Goal: Task Accomplishment & Management: Manage account settings

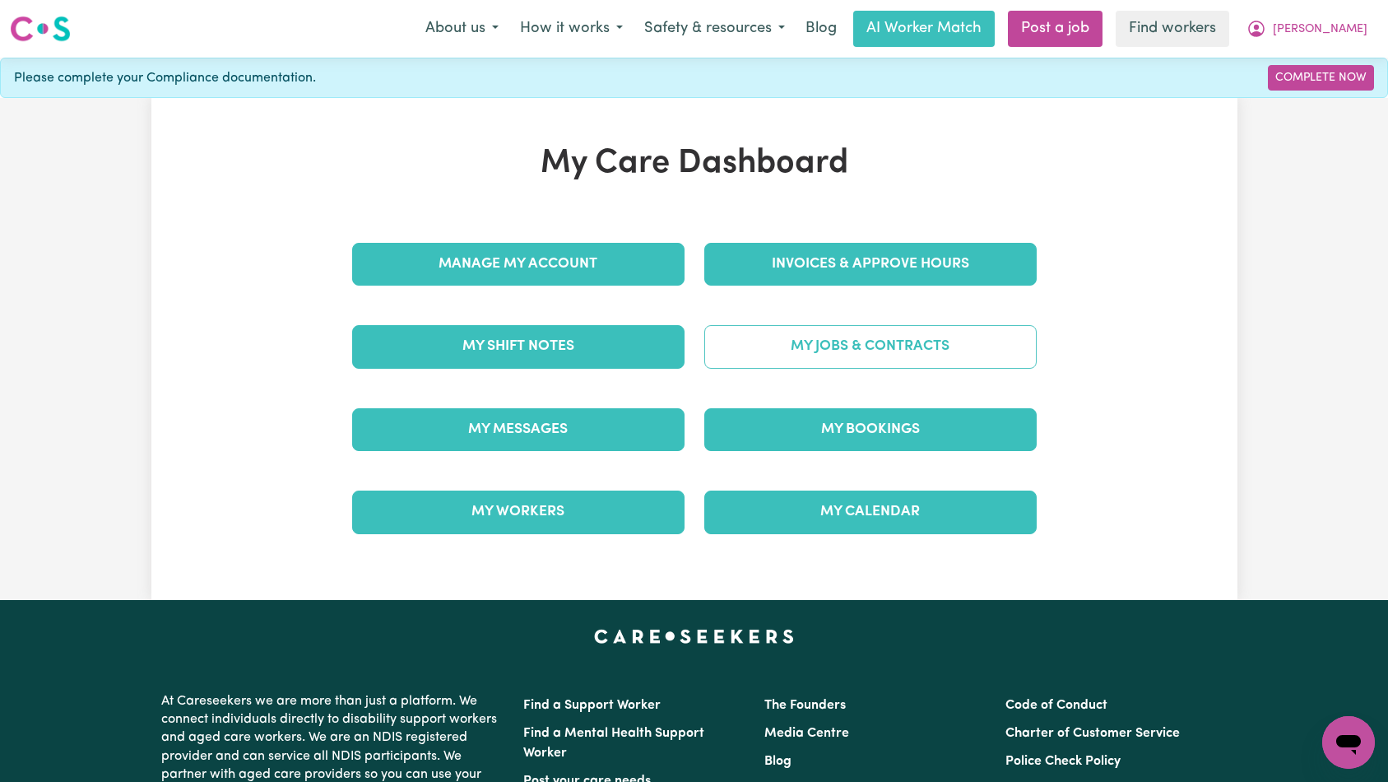
click at [824, 350] on link "My Jobs & Contracts" at bounding box center [870, 346] width 332 height 43
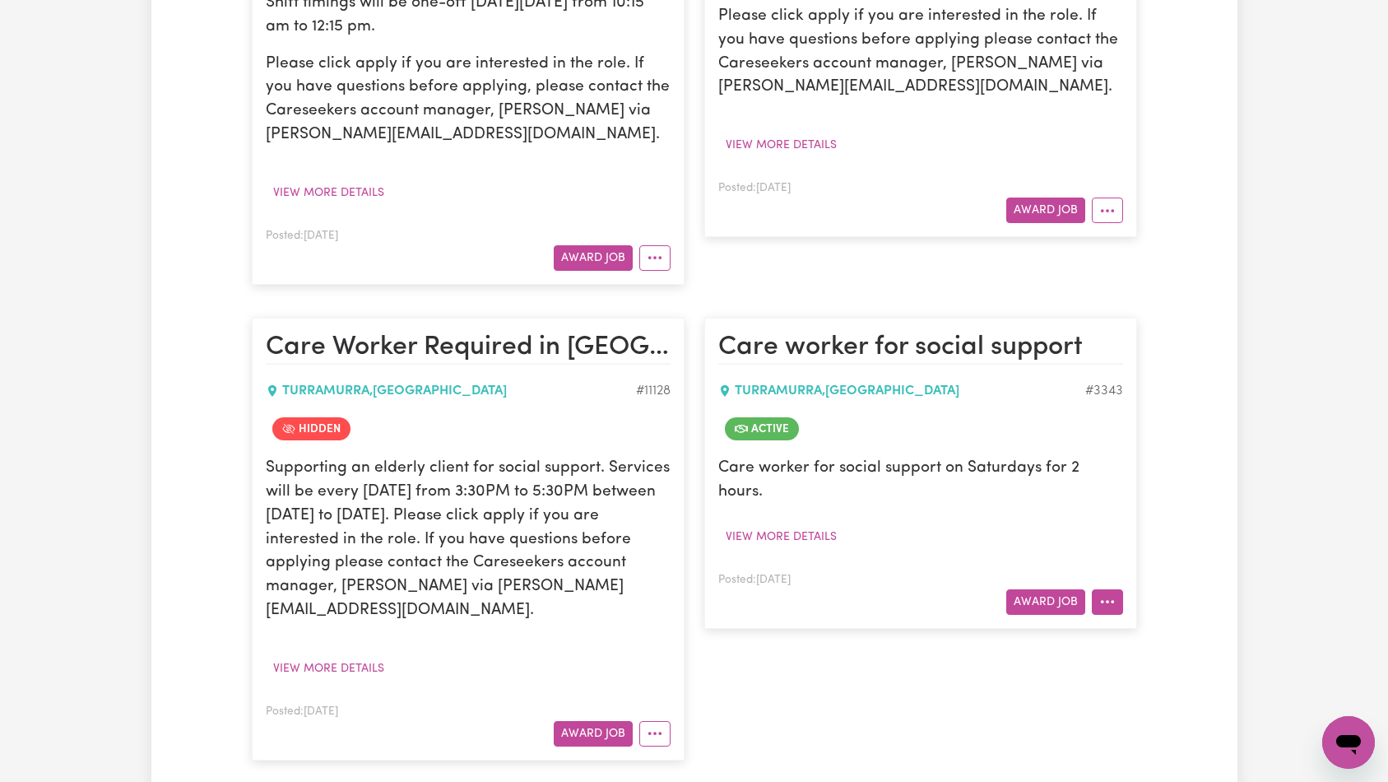
scroll to position [699, 0]
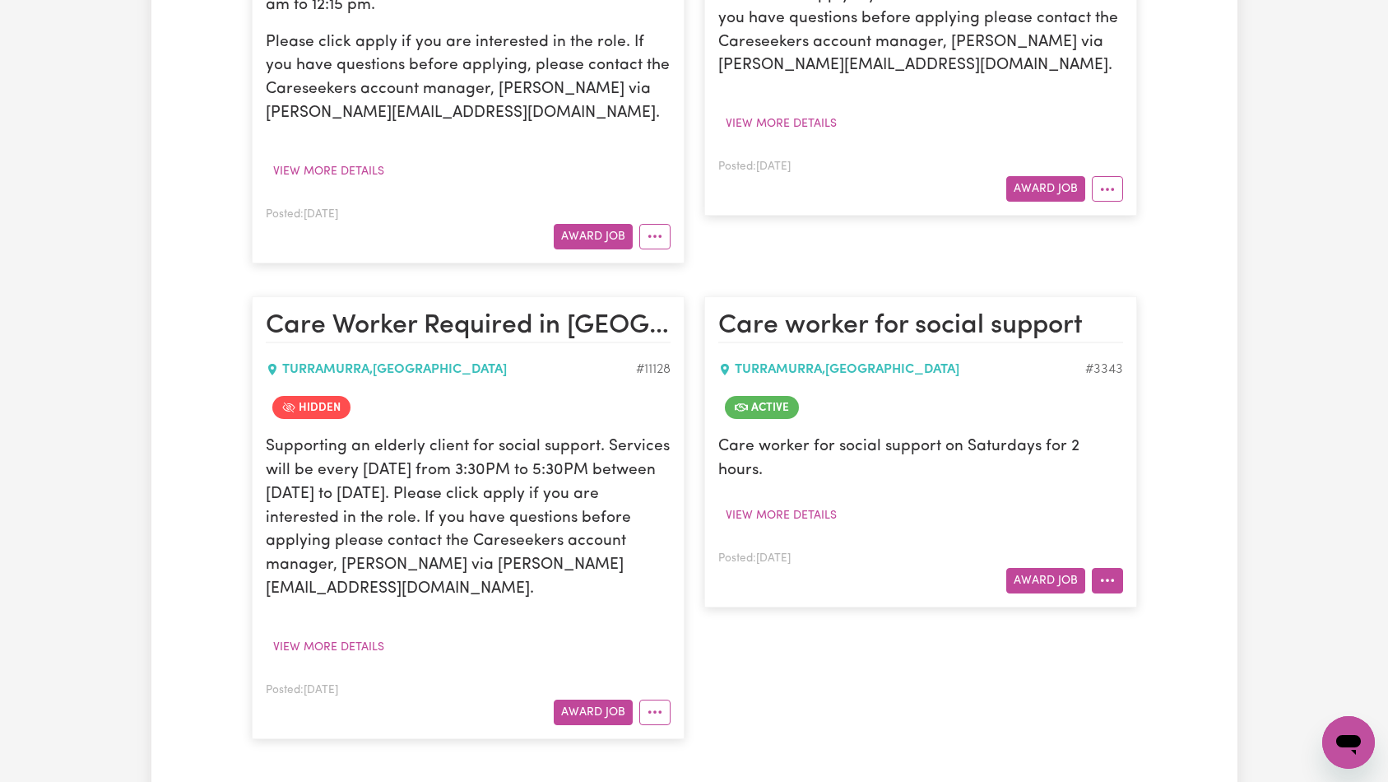
click at [1110, 572] on icon "More options" at bounding box center [1107, 580] width 16 height 16
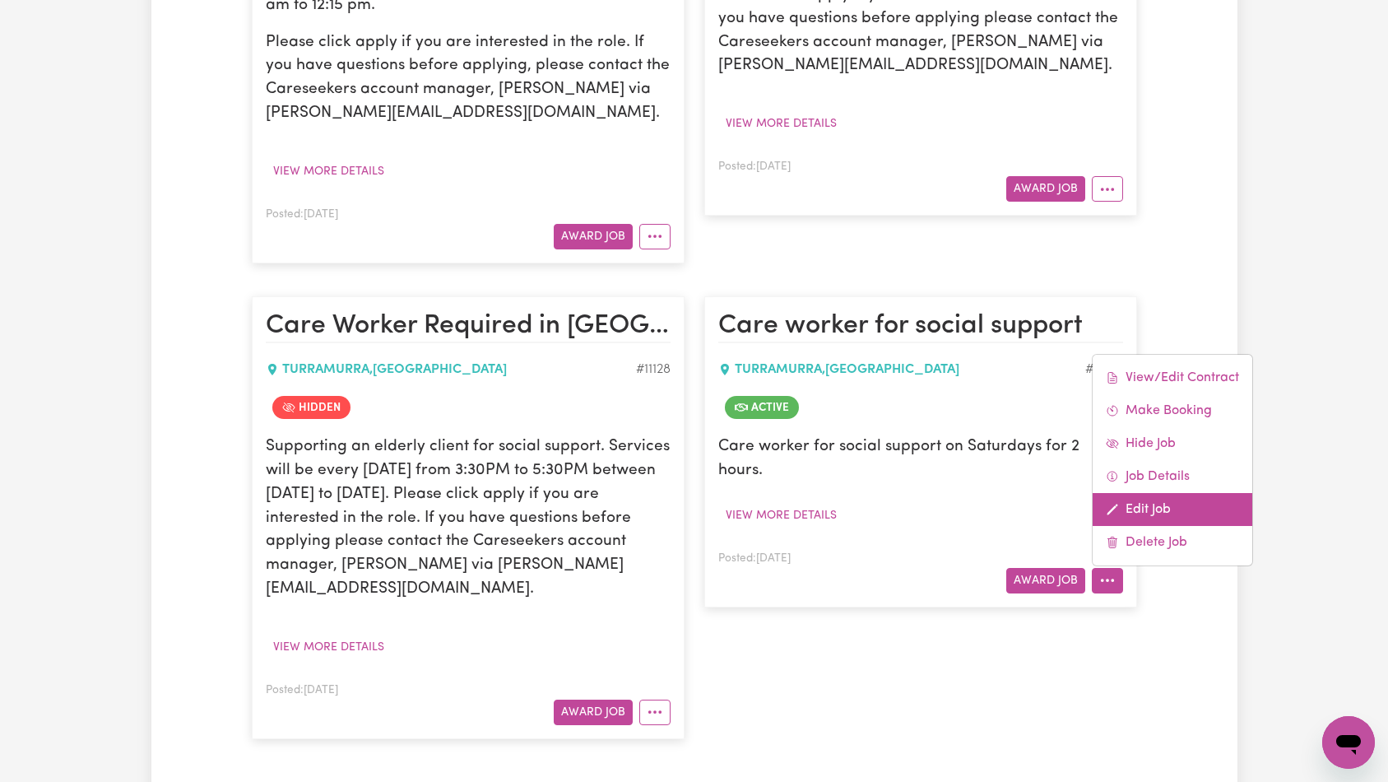
click at [1162, 493] on link "Edit Job" at bounding box center [1173, 509] width 160 height 33
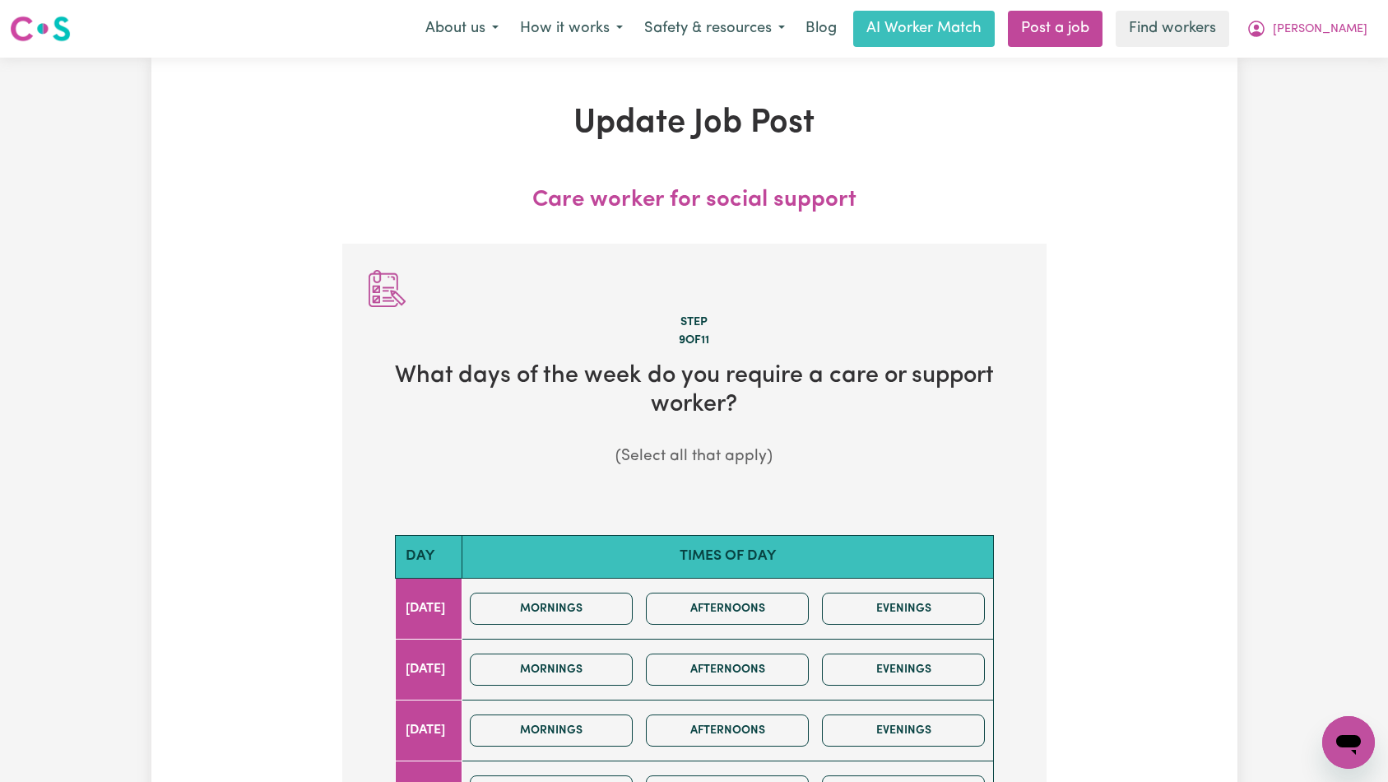
scroll to position [360, 0]
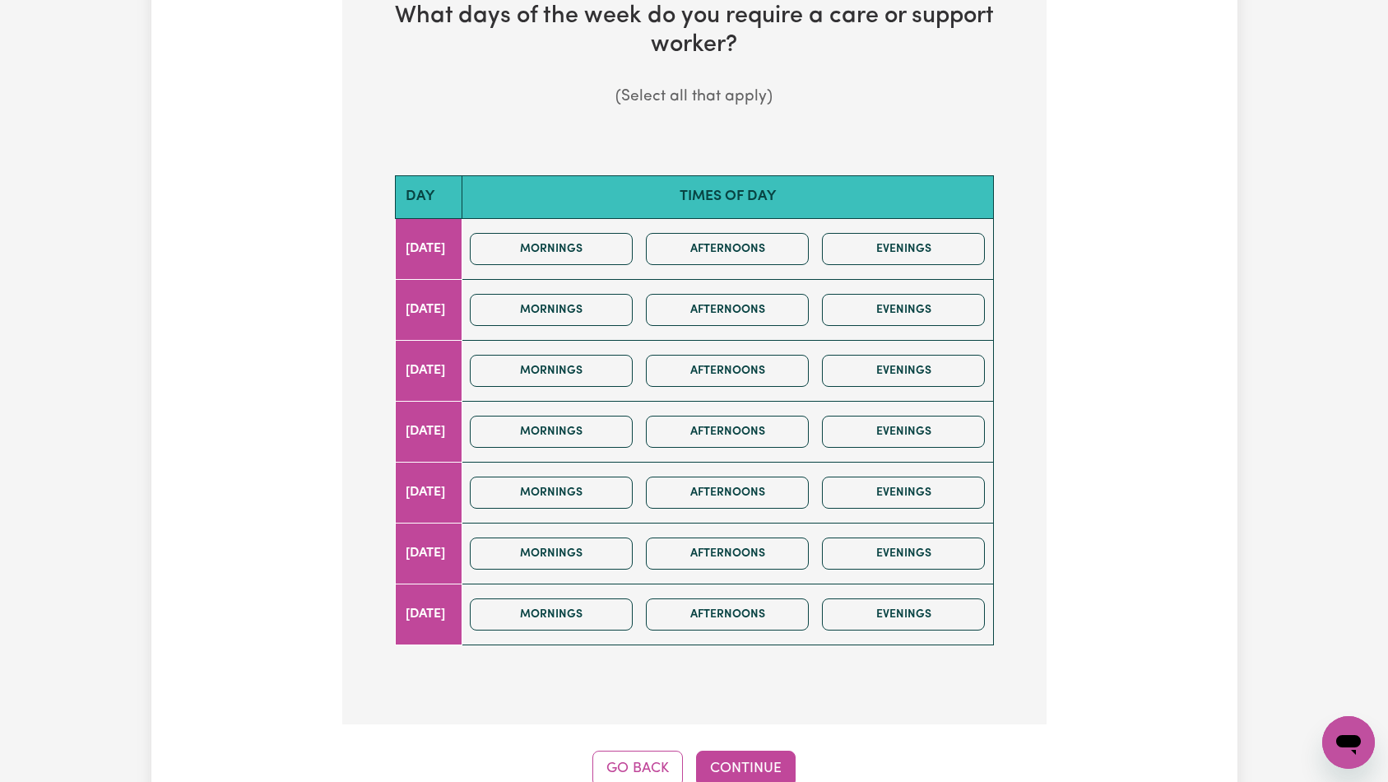
click at [758, 748] on div "Step 9 of 11 What days of the week do you require a care or support worker? (Se…" at bounding box center [694, 335] width 704 height 903
click at [756, 756] on button "Continue" at bounding box center [746, 768] width 100 height 36
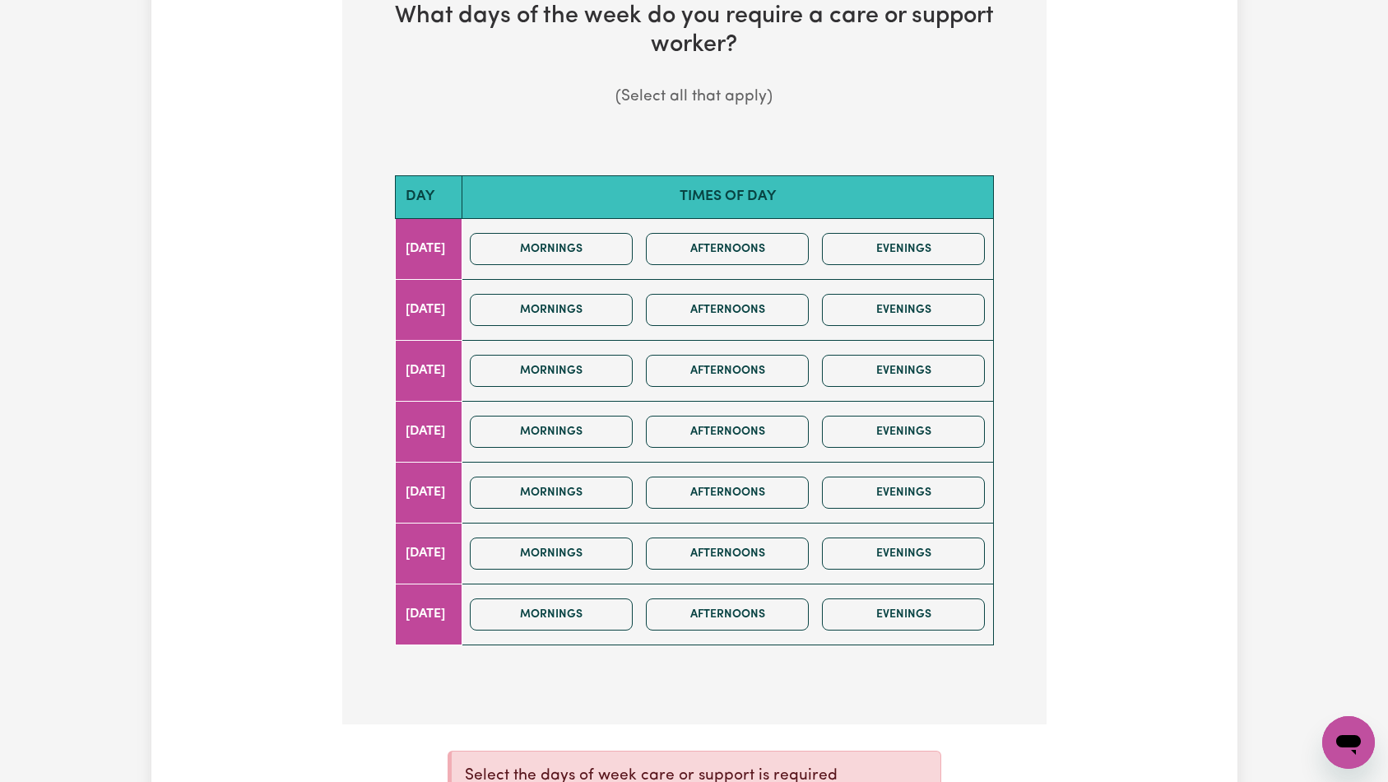
scroll to position [561, 0]
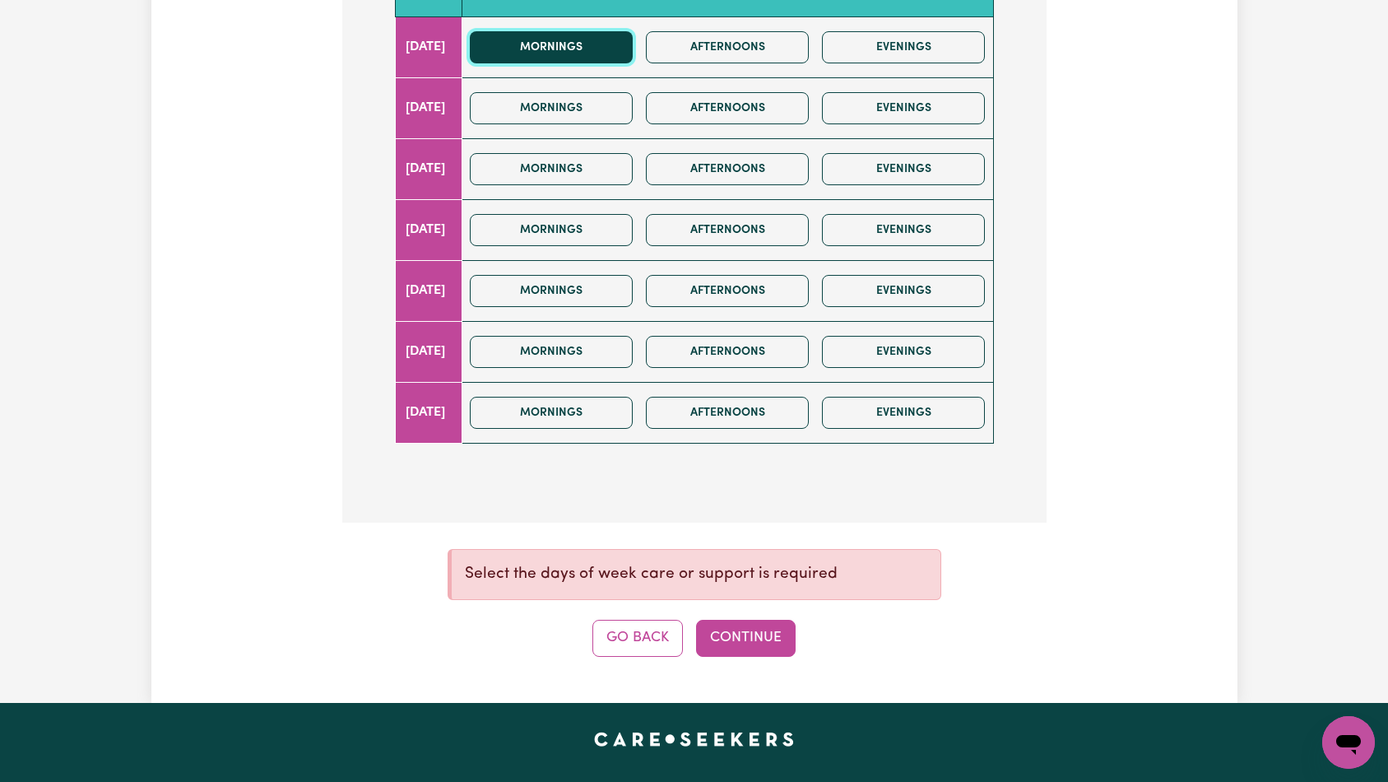
click at [586, 52] on button "Mornings" at bounding box center [551, 47] width 163 height 32
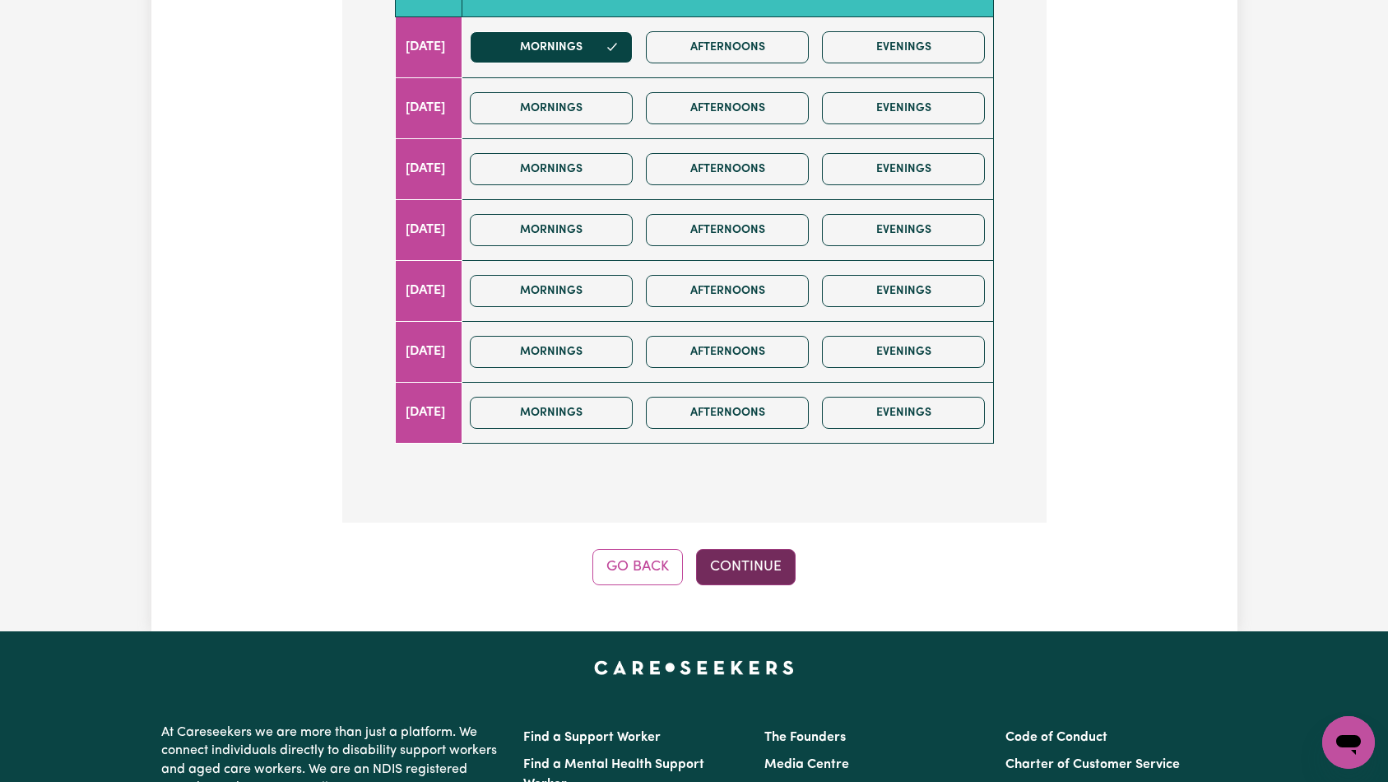
click at [753, 576] on button "Continue" at bounding box center [746, 567] width 100 height 36
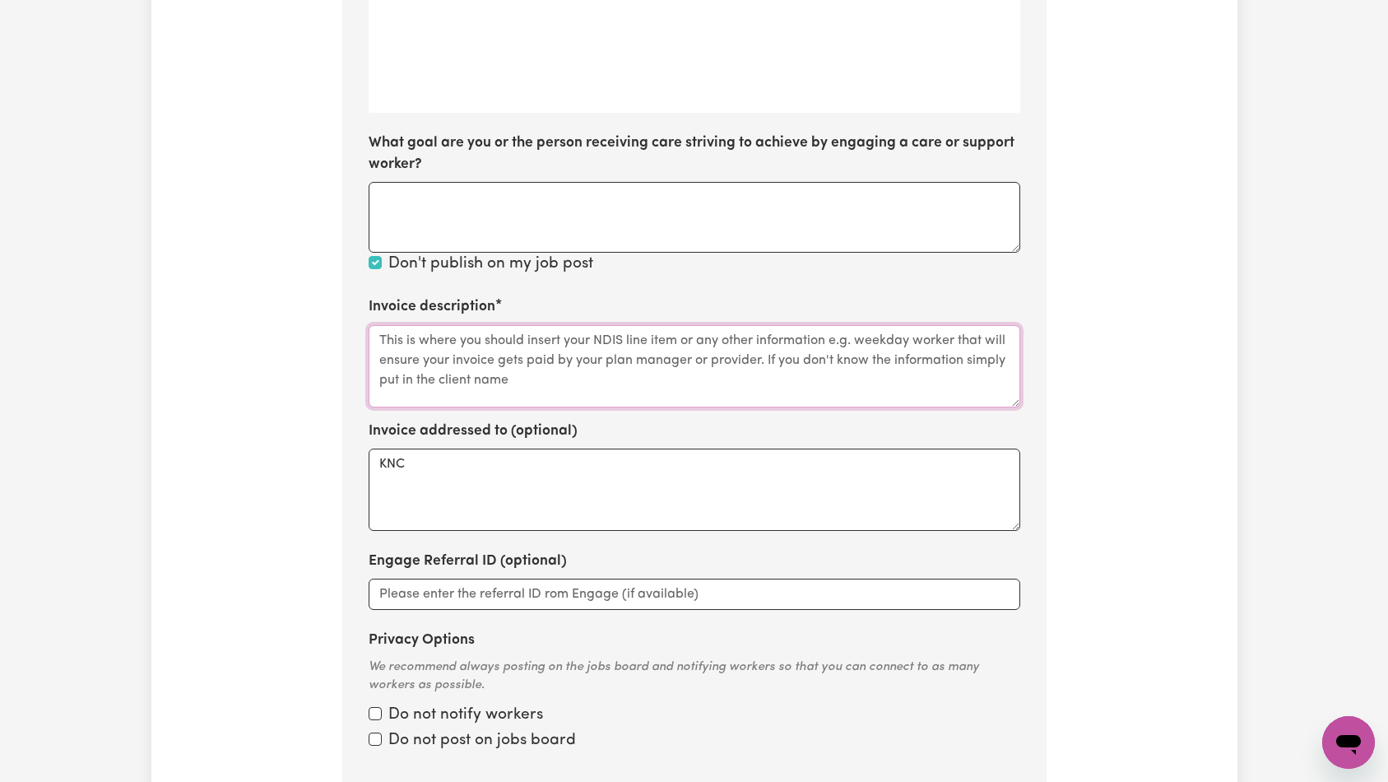
click at [685, 374] on textarea "Invoice description" at bounding box center [695, 366] width 652 height 82
paste textarea "Social Support"
type textarea "Social Support"
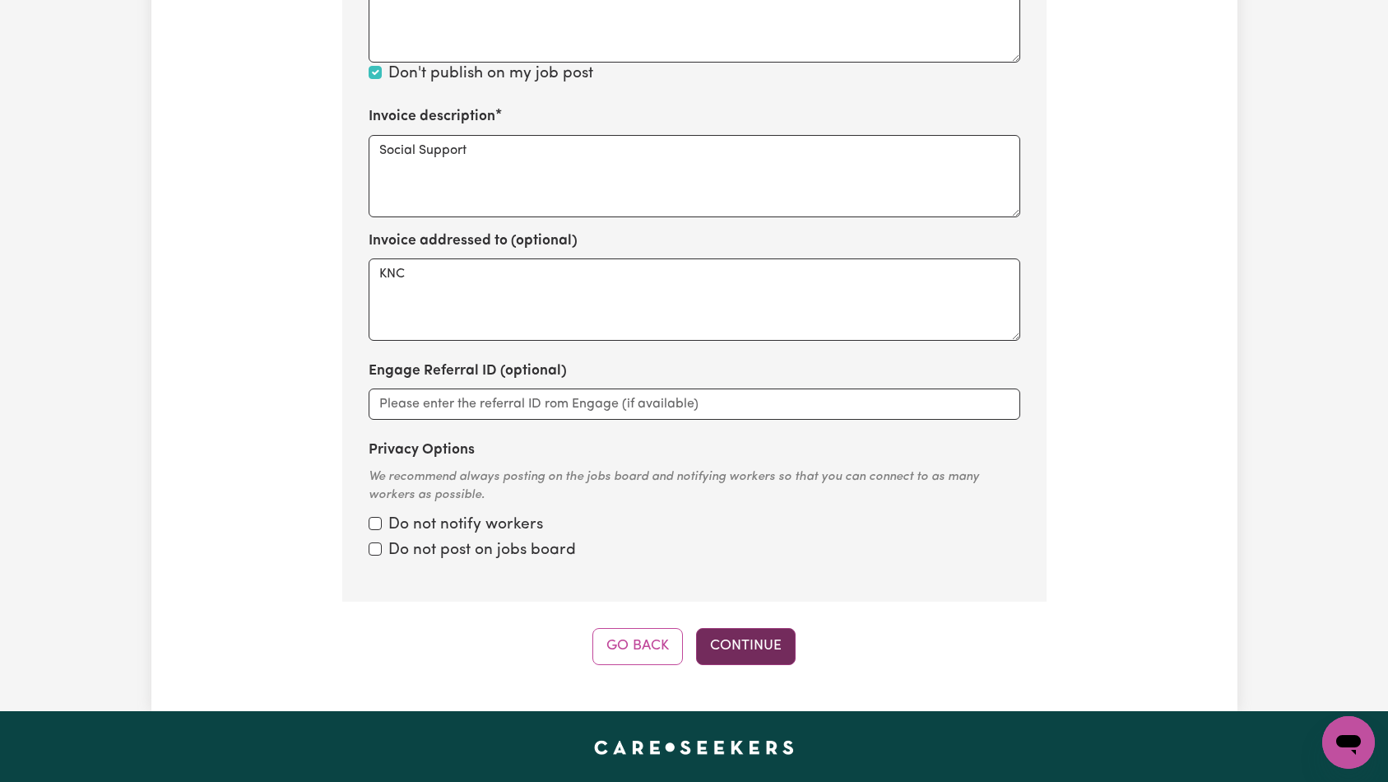
click at [747, 647] on button "Continue" at bounding box center [746, 646] width 100 height 36
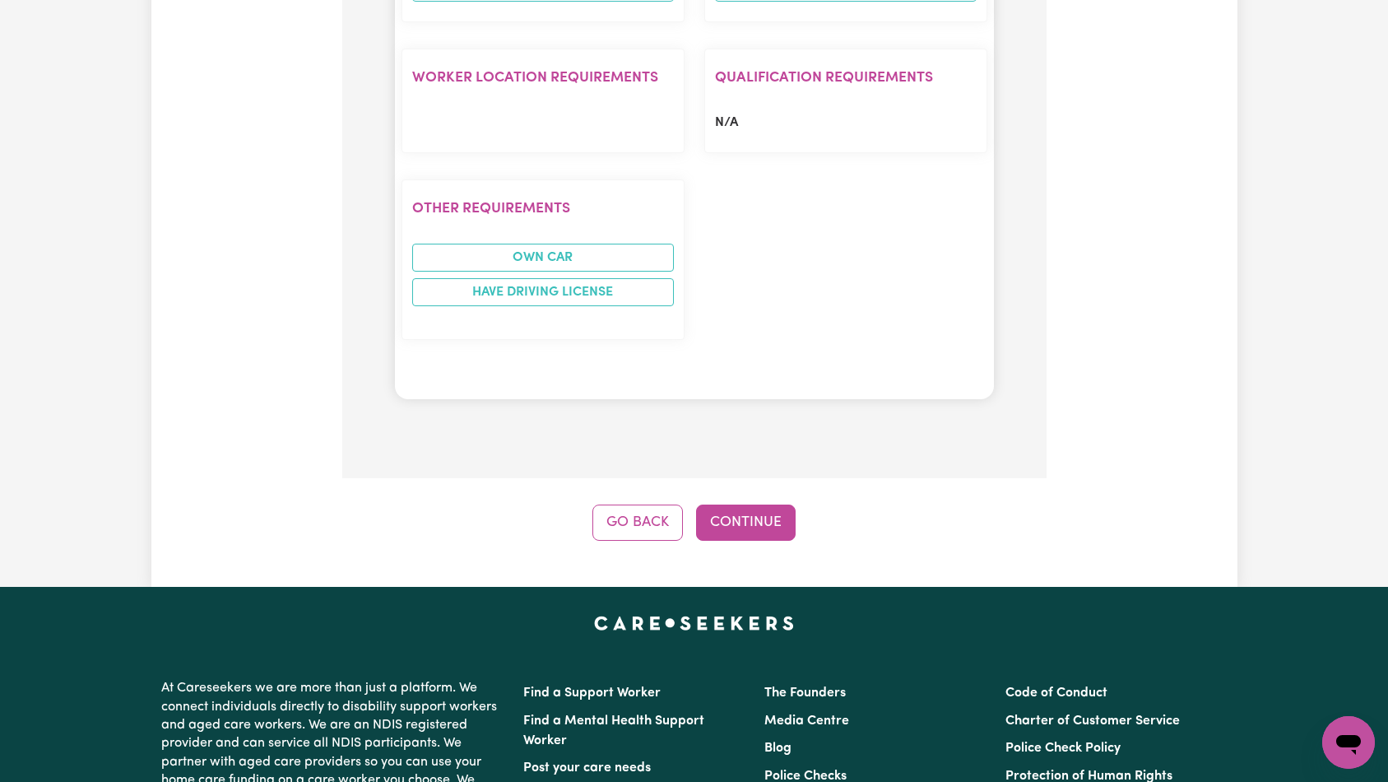
click at [759, 533] on button "Continue" at bounding box center [746, 522] width 100 height 36
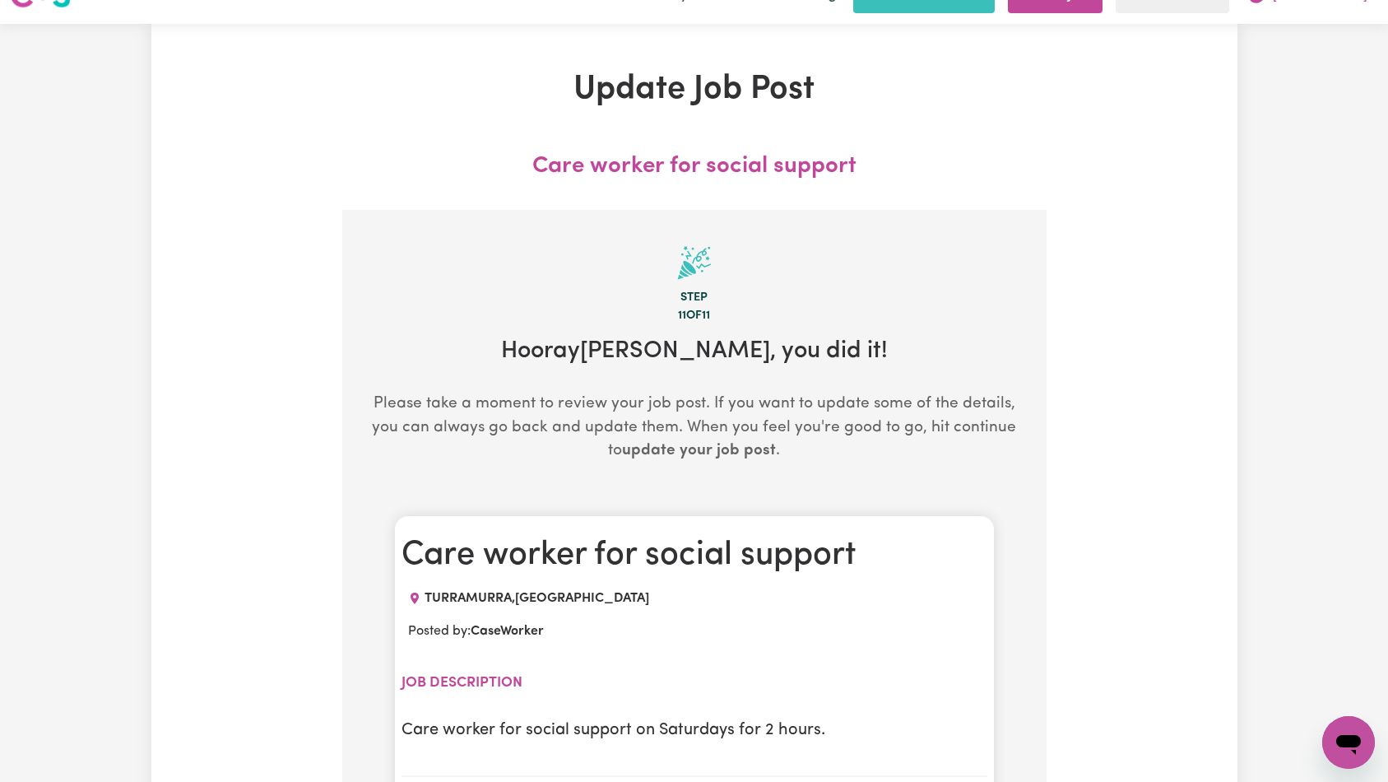
scroll to position [0, 0]
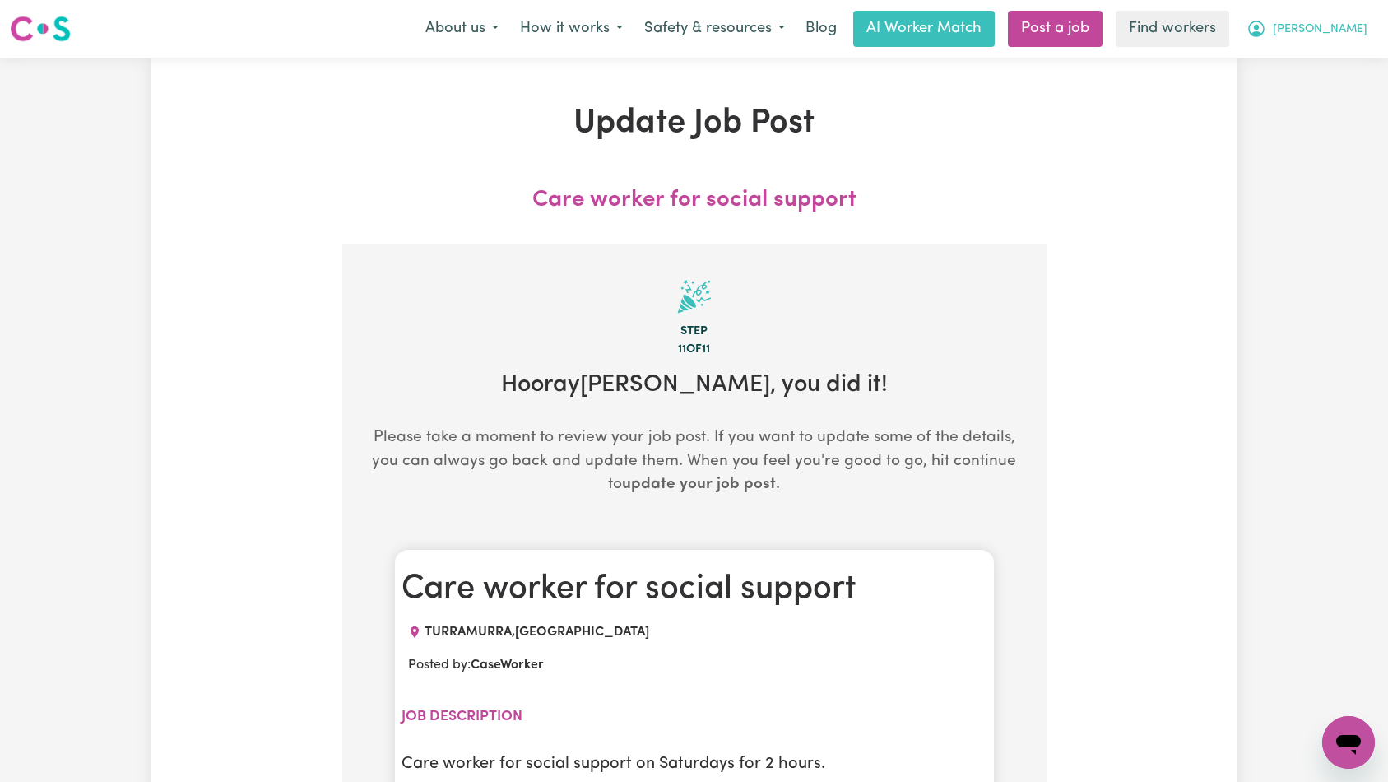
click at [1344, 26] on span "[PERSON_NAME]" at bounding box center [1320, 30] width 95 height 18
click at [1349, 58] on link "My Dashboard" at bounding box center [1312, 64] width 130 height 31
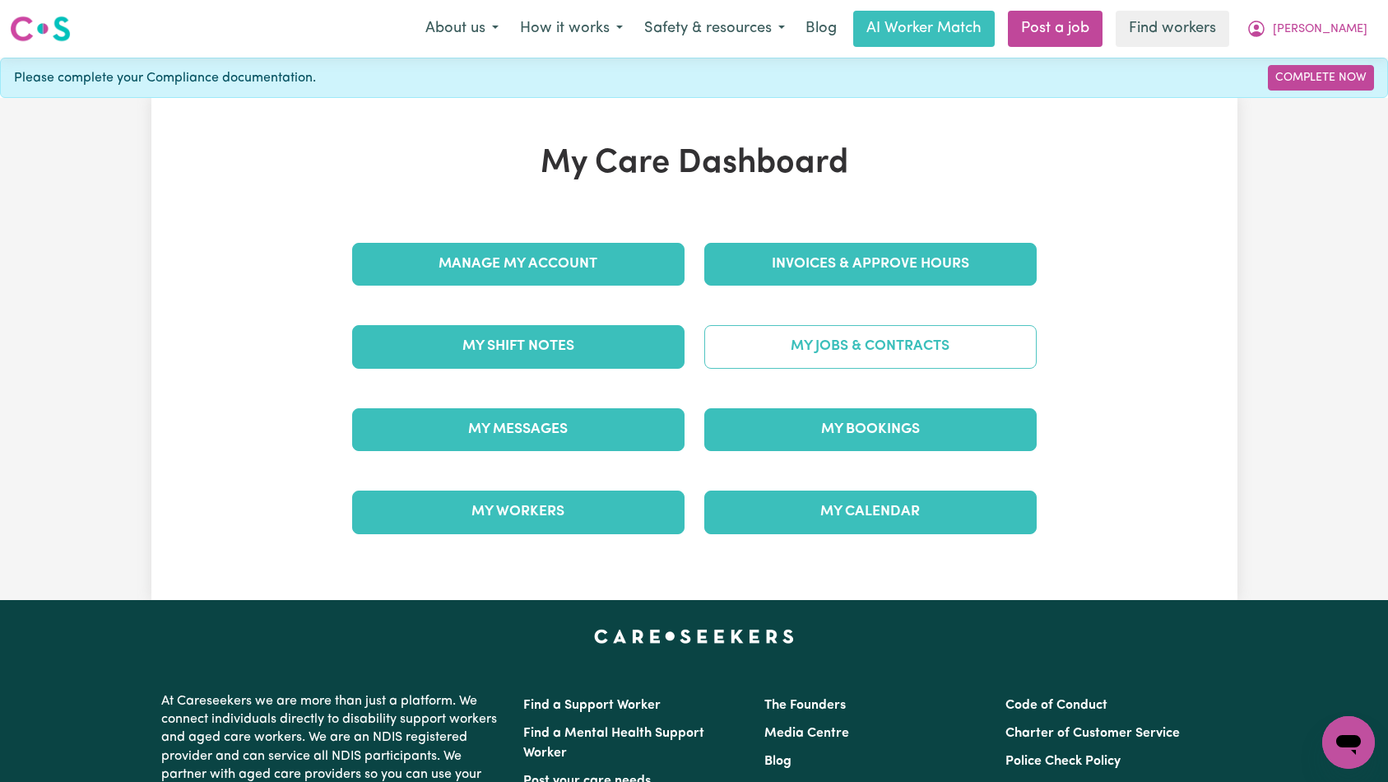
click at [954, 349] on link "My Jobs & Contracts" at bounding box center [870, 346] width 332 height 43
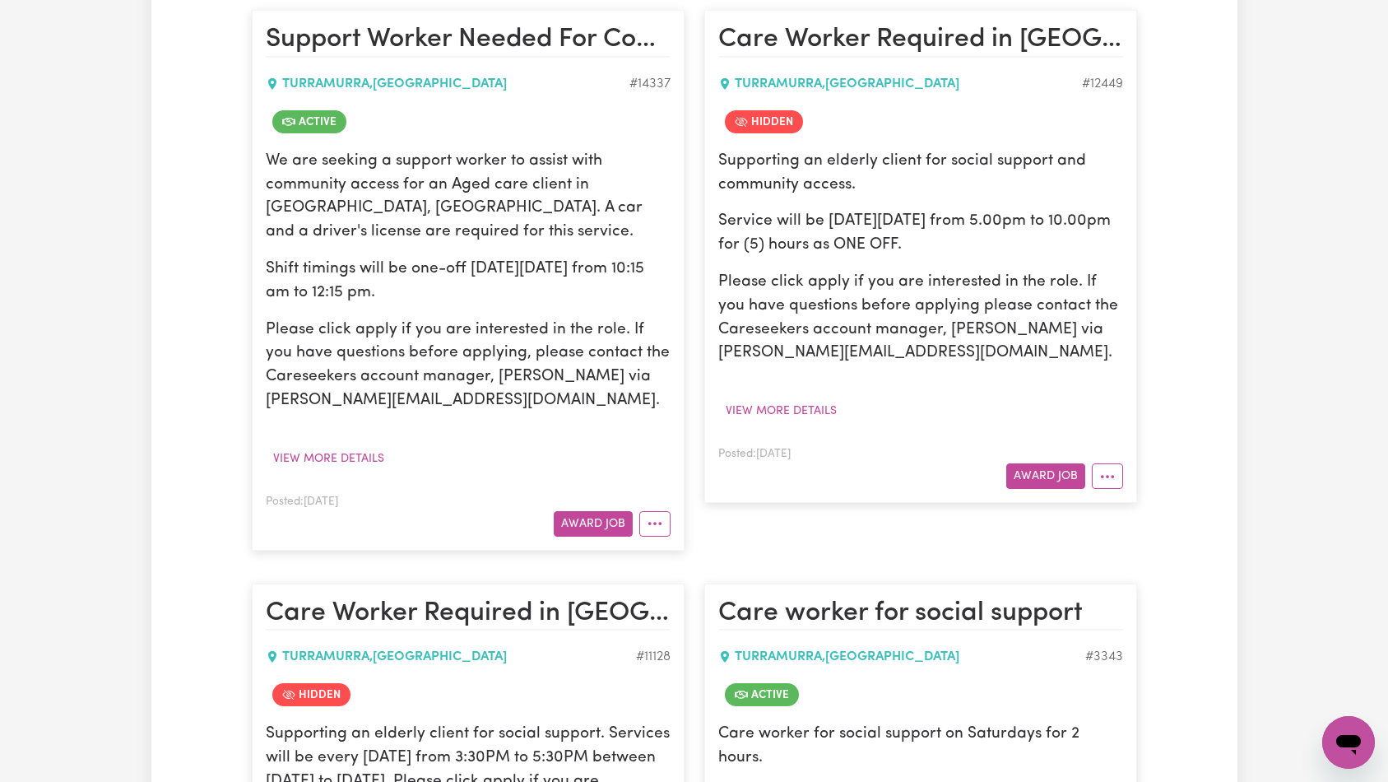
scroll to position [358, 0]
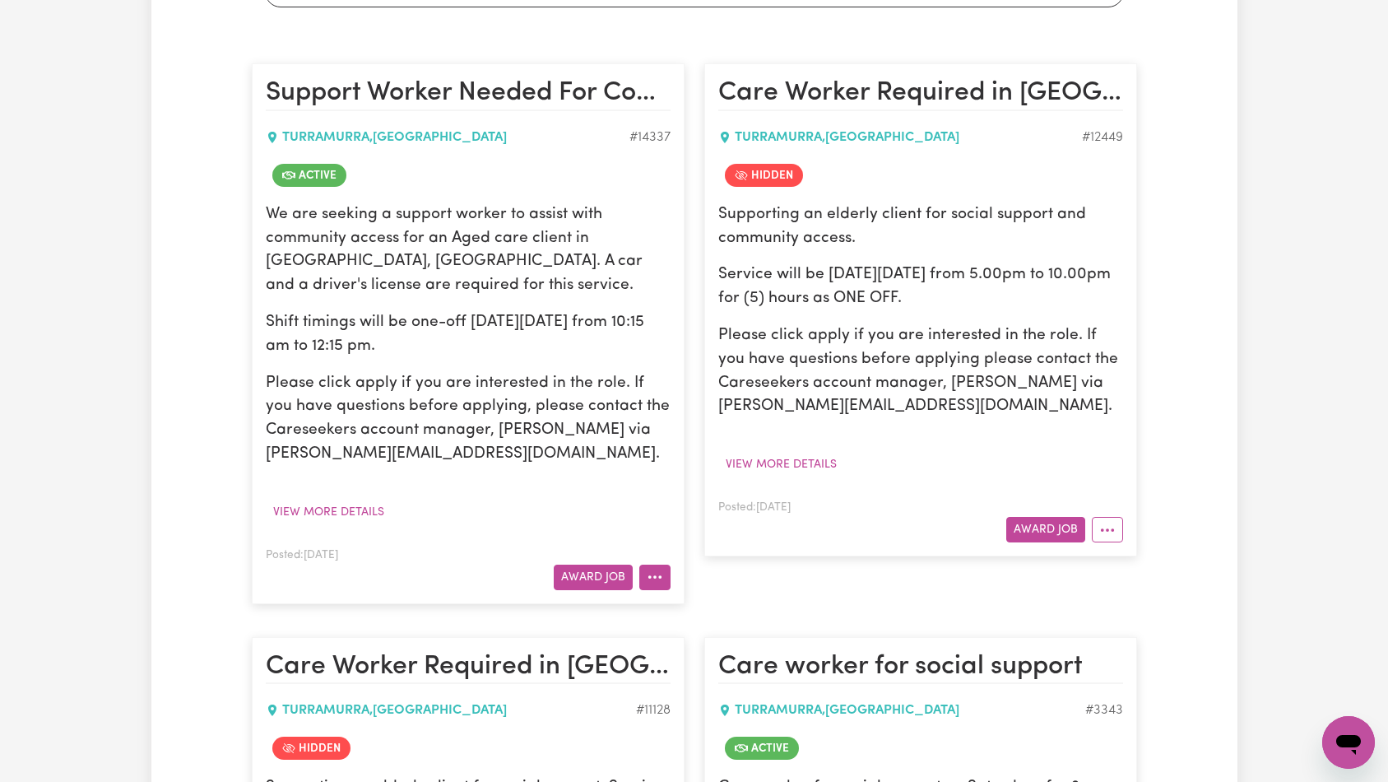
click at [653, 579] on icon "More options" at bounding box center [655, 577] width 16 height 16
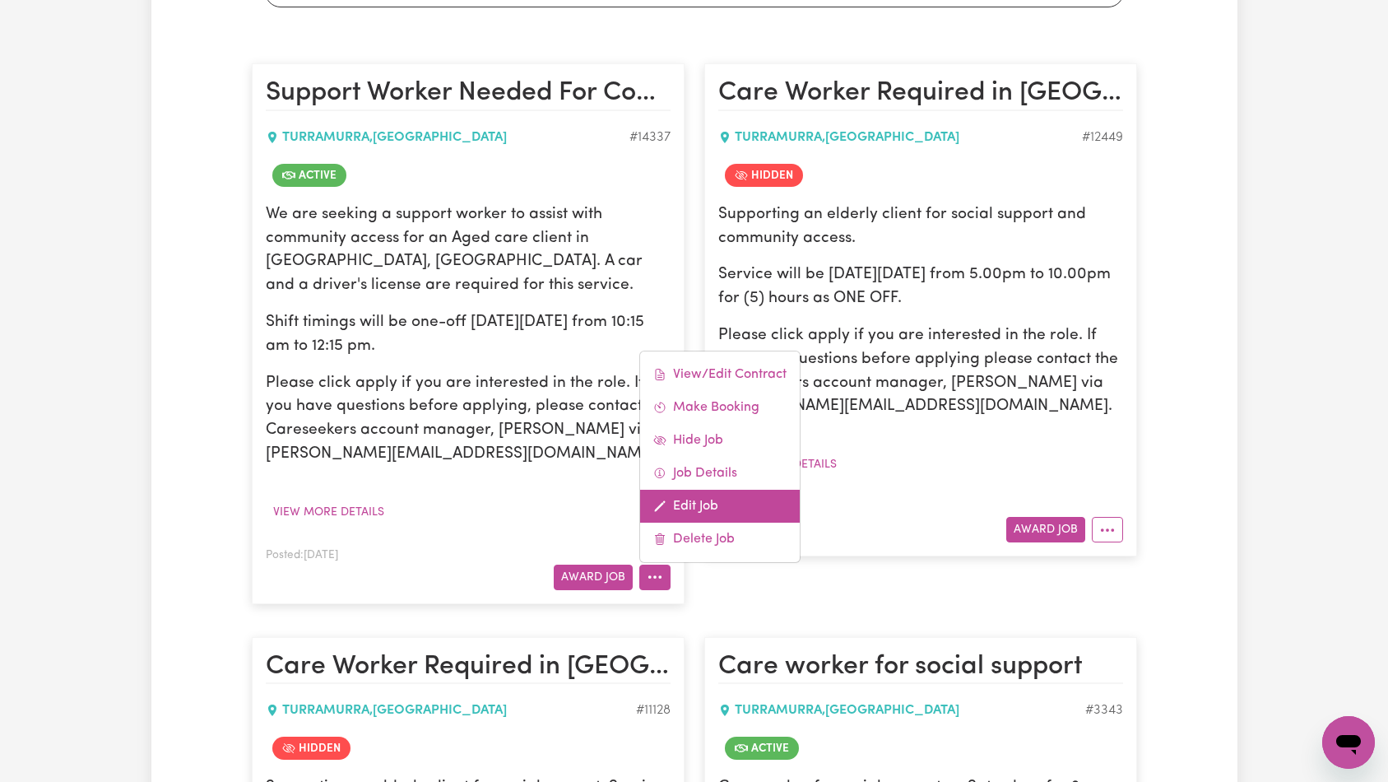
click at [696, 502] on link "Edit Job" at bounding box center [720, 506] width 160 height 33
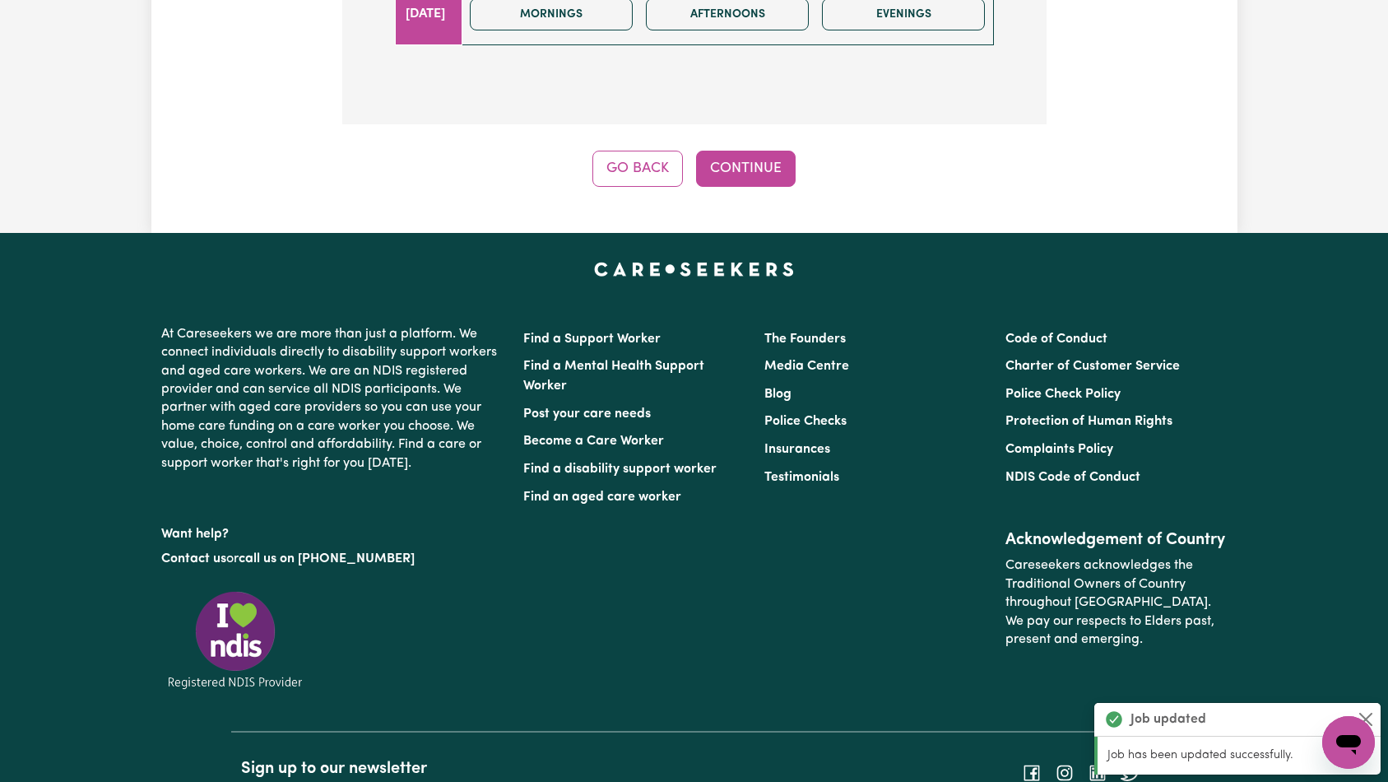
scroll to position [1079, 0]
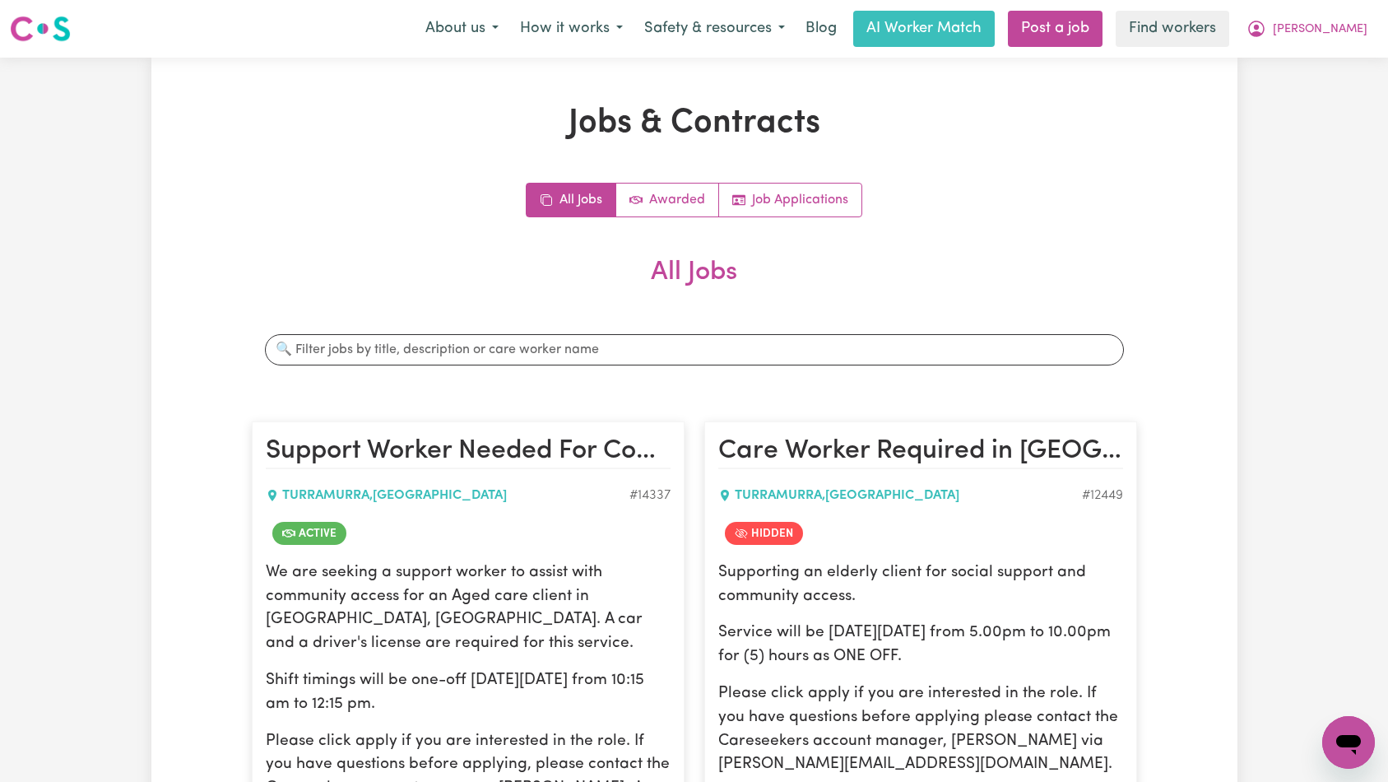
scroll to position [371, 0]
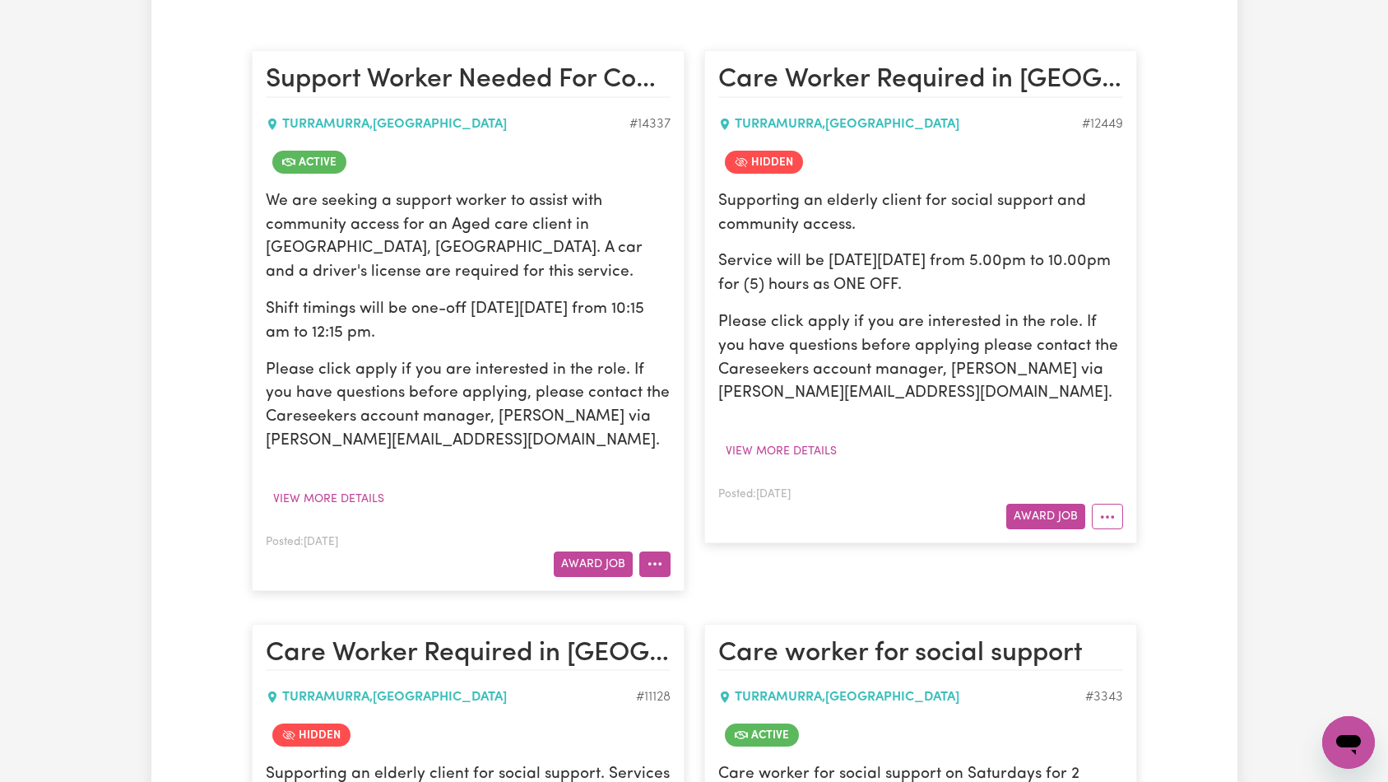
click at [648, 562] on icon "More options" at bounding box center [655, 563] width 16 height 16
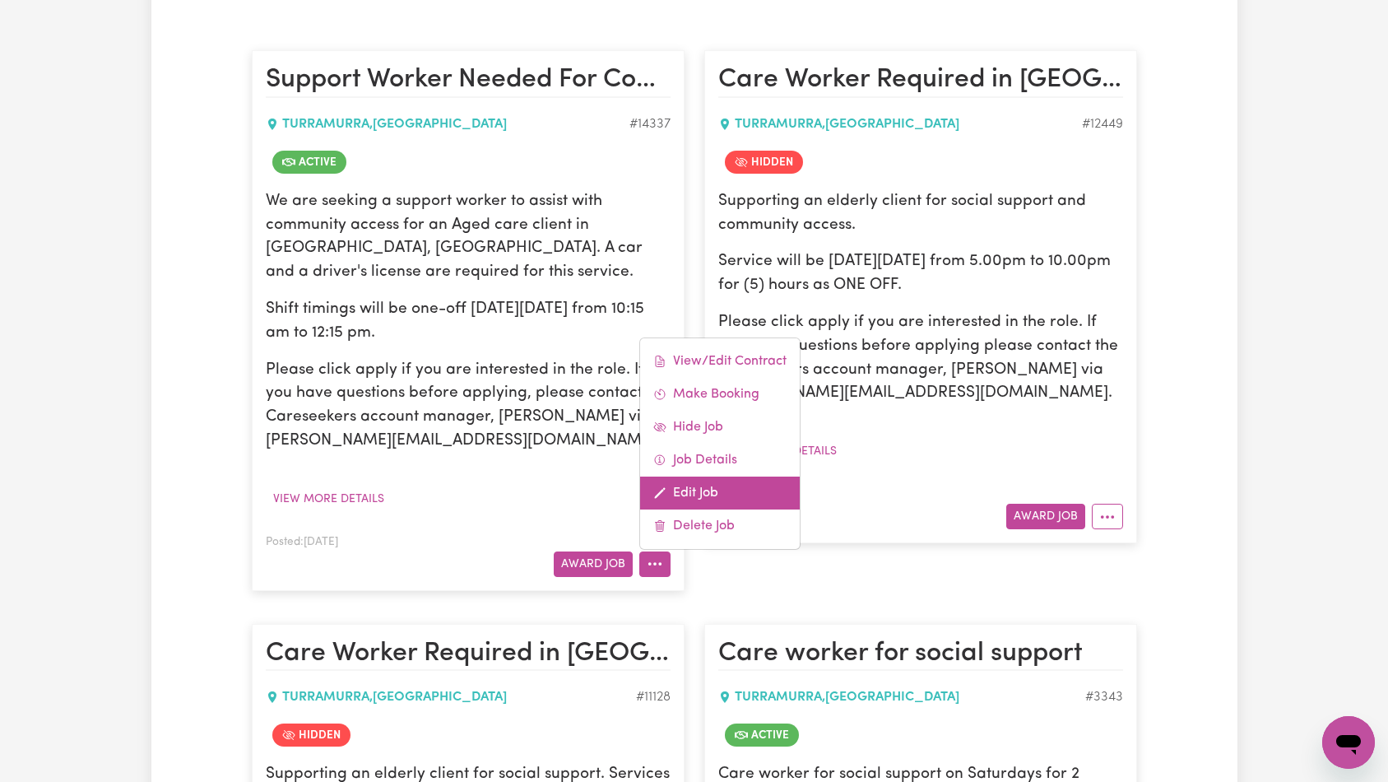
click at [710, 492] on link "Edit Job" at bounding box center [720, 492] width 160 height 33
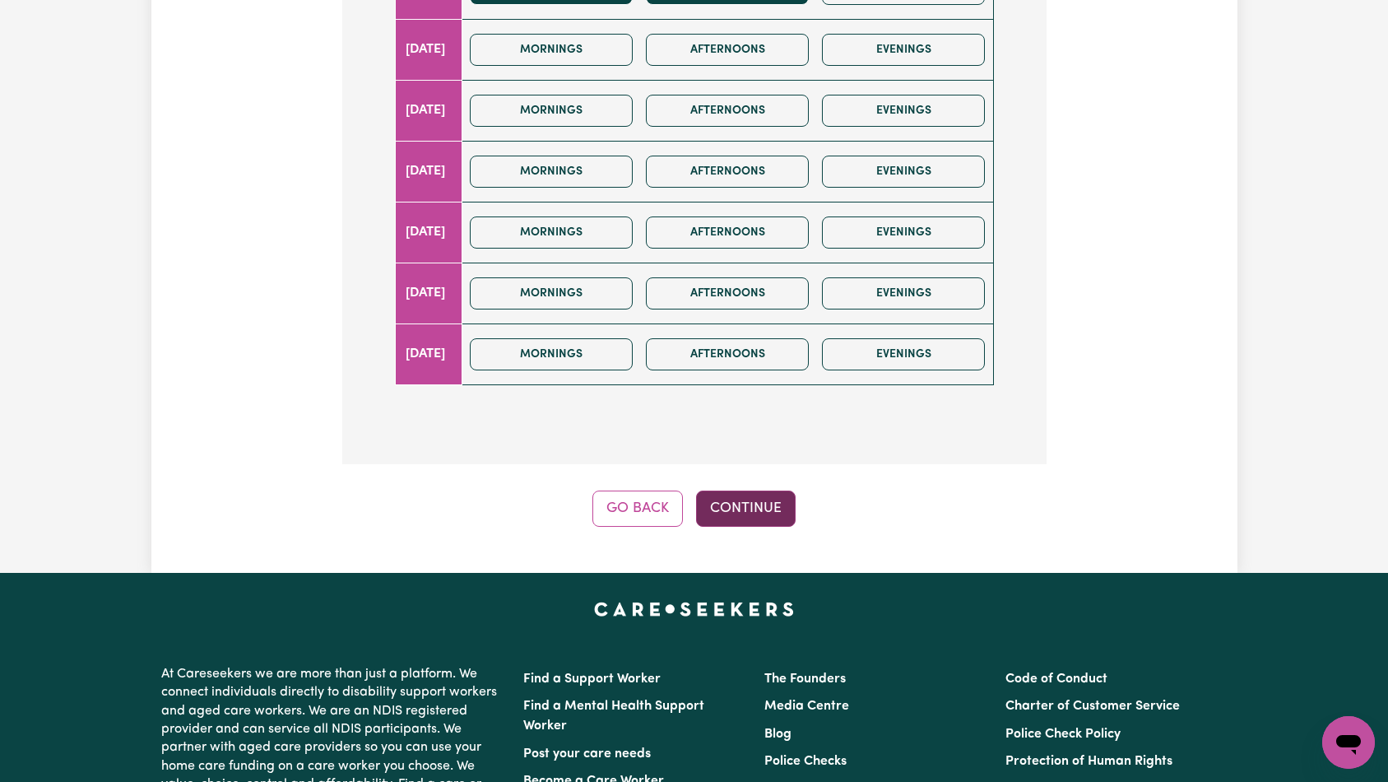
click at [756, 507] on button "Continue" at bounding box center [746, 508] width 100 height 36
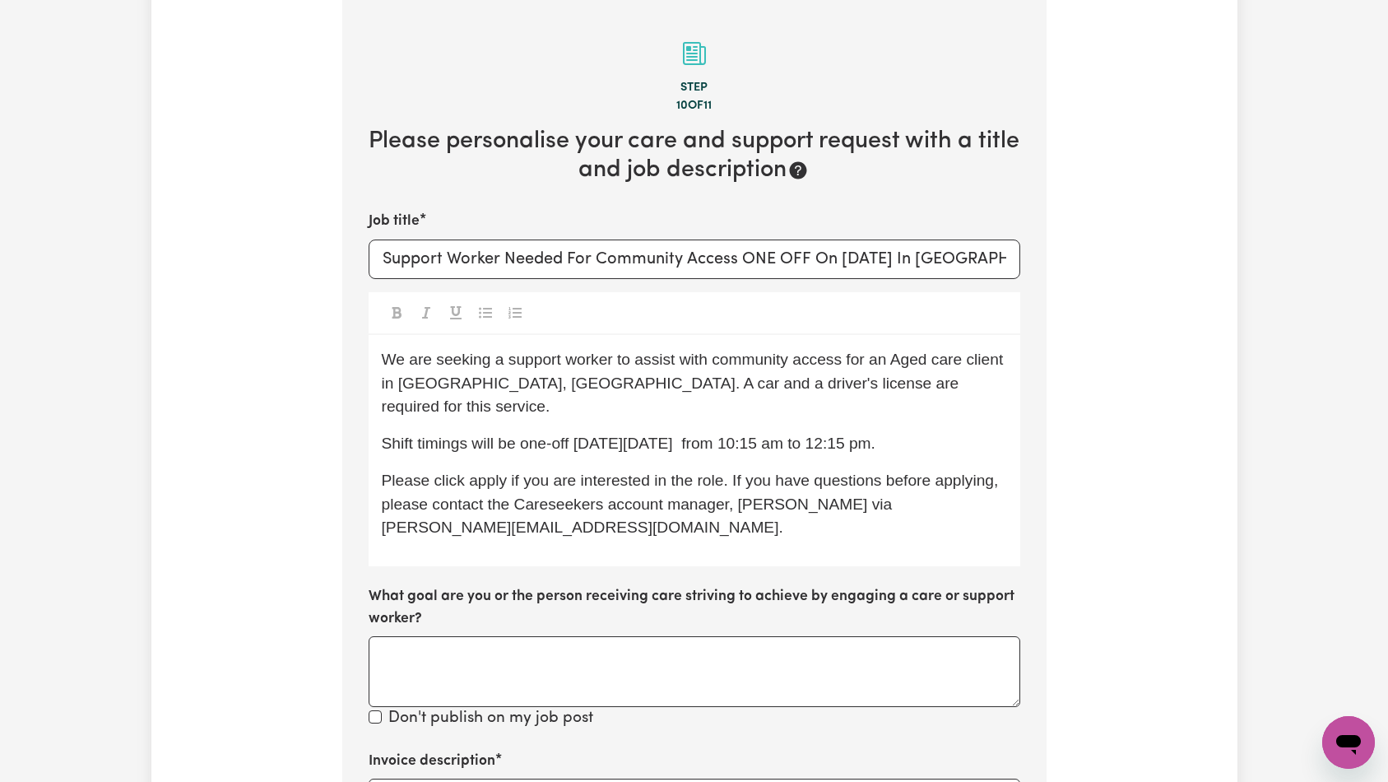
scroll to position [506, 0]
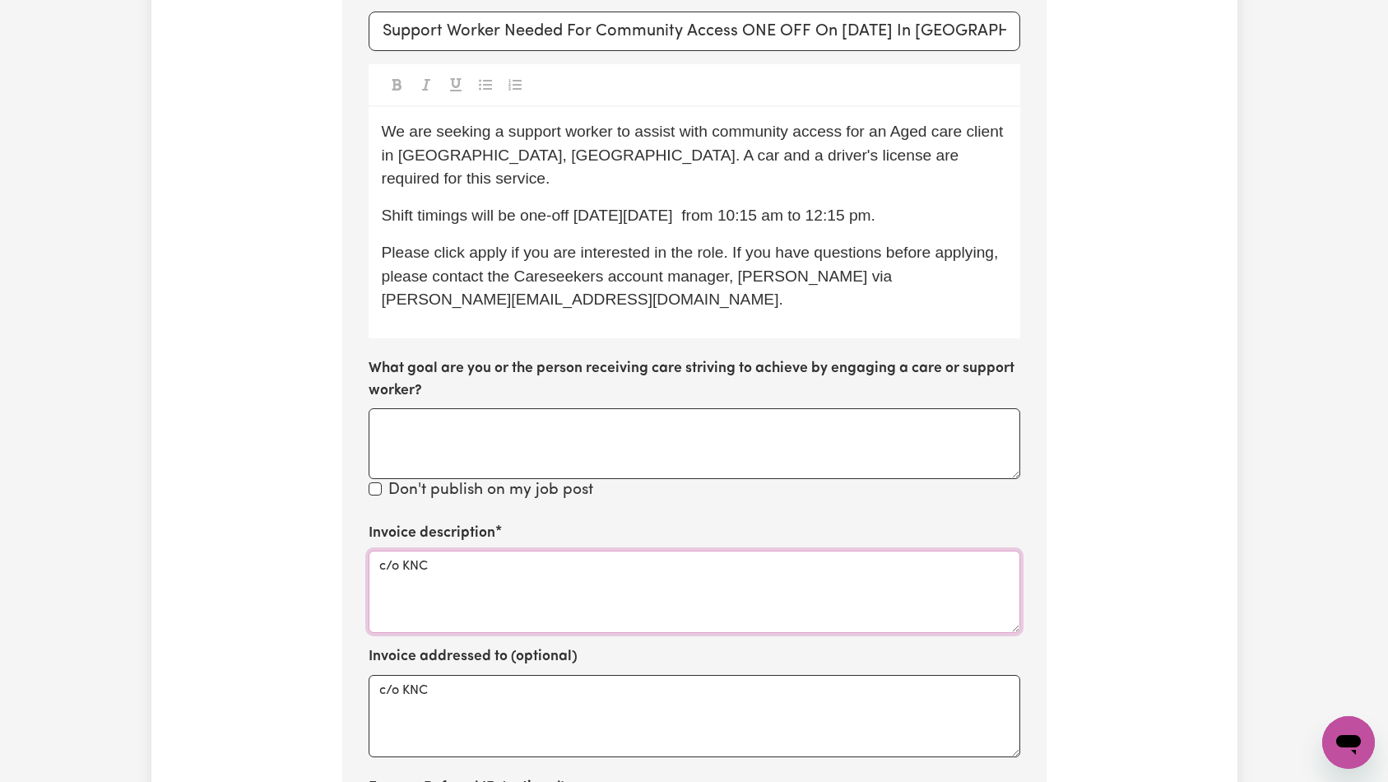
click at [648, 556] on textarea "c/o KNC" at bounding box center [695, 591] width 652 height 82
paste textarea "Social Support"
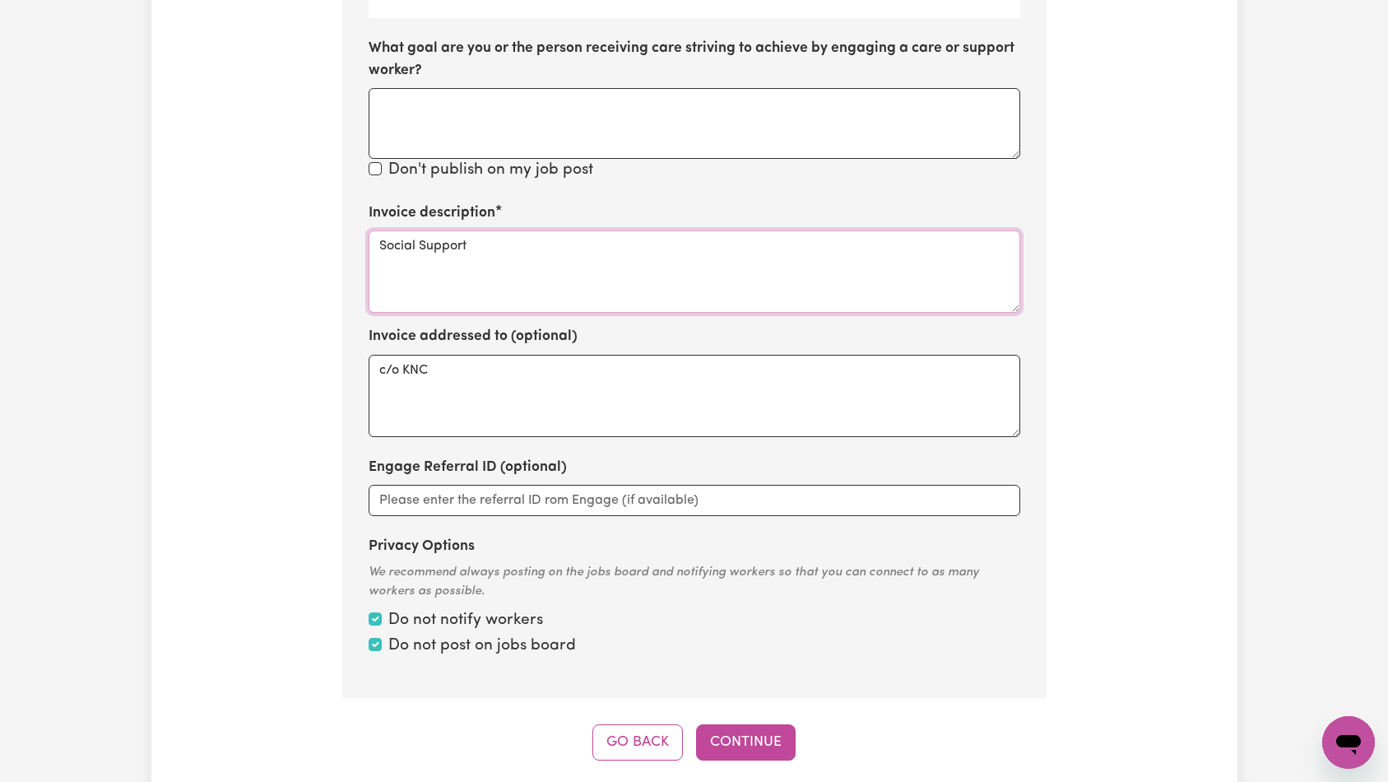
type textarea "Social Support"
click at [741, 687] on div "Step 10 of 11 Please personalise your care and support request with a title and…" at bounding box center [694, 106] width 704 height 1308
click at [748, 724] on button "Continue" at bounding box center [746, 742] width 100 height 36
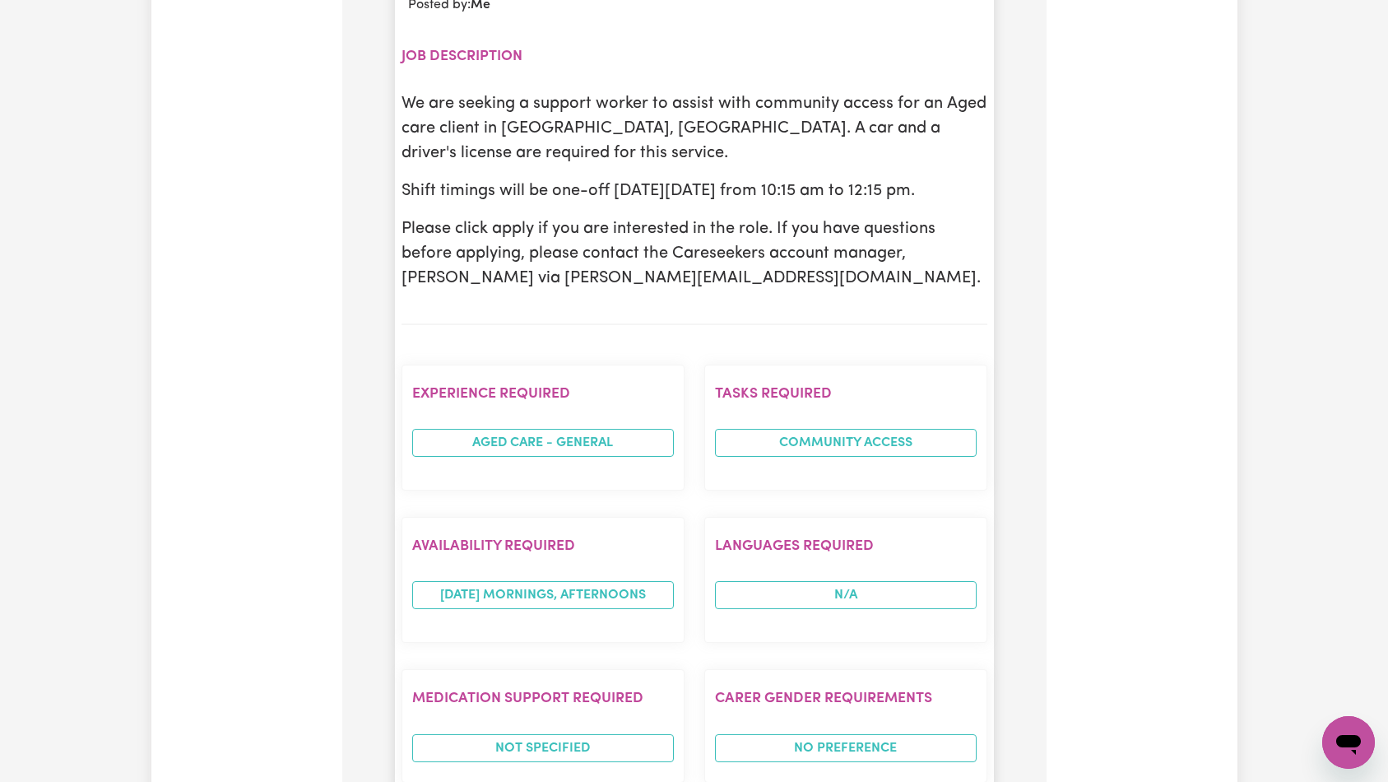
scroll to position [1501, 0]
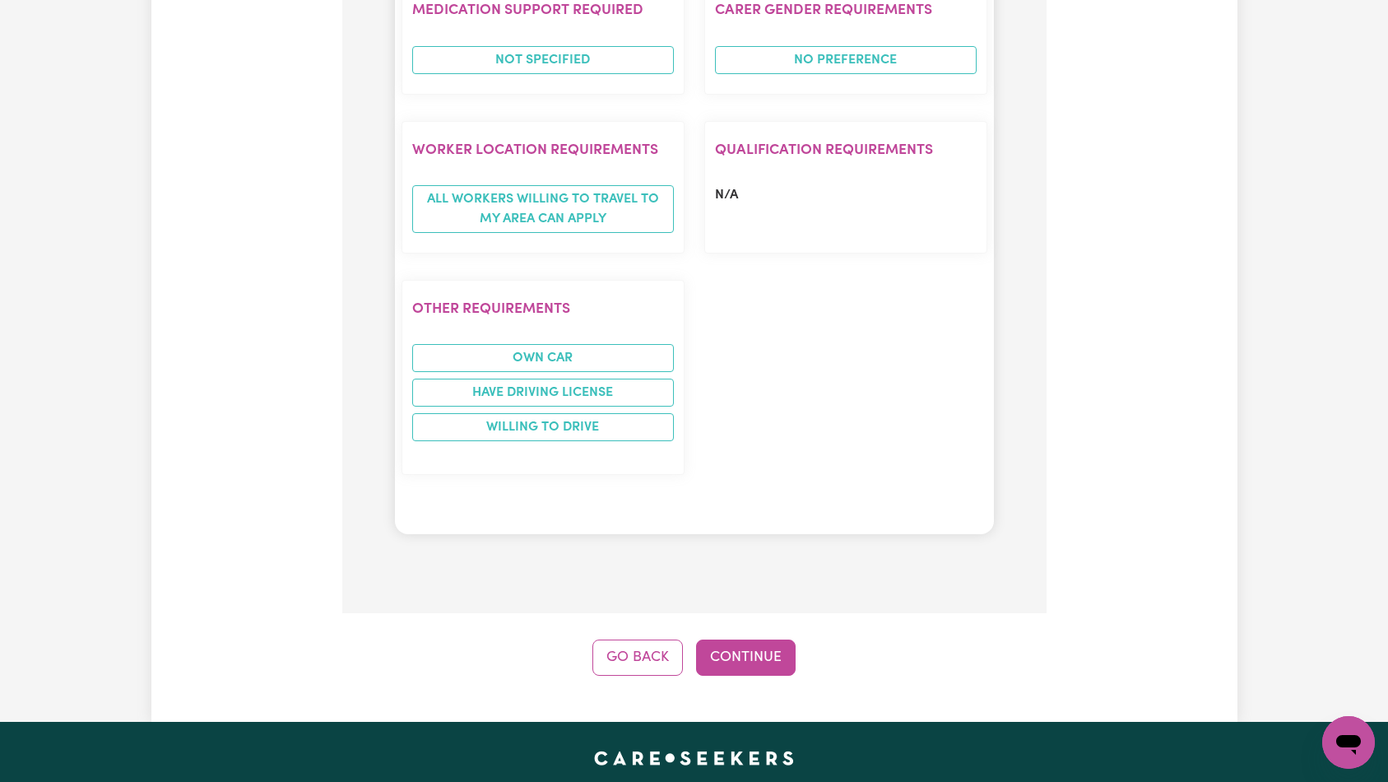
click at [750, 639] on button "Continue" at bounding box center [746, 657] width 100 height 36
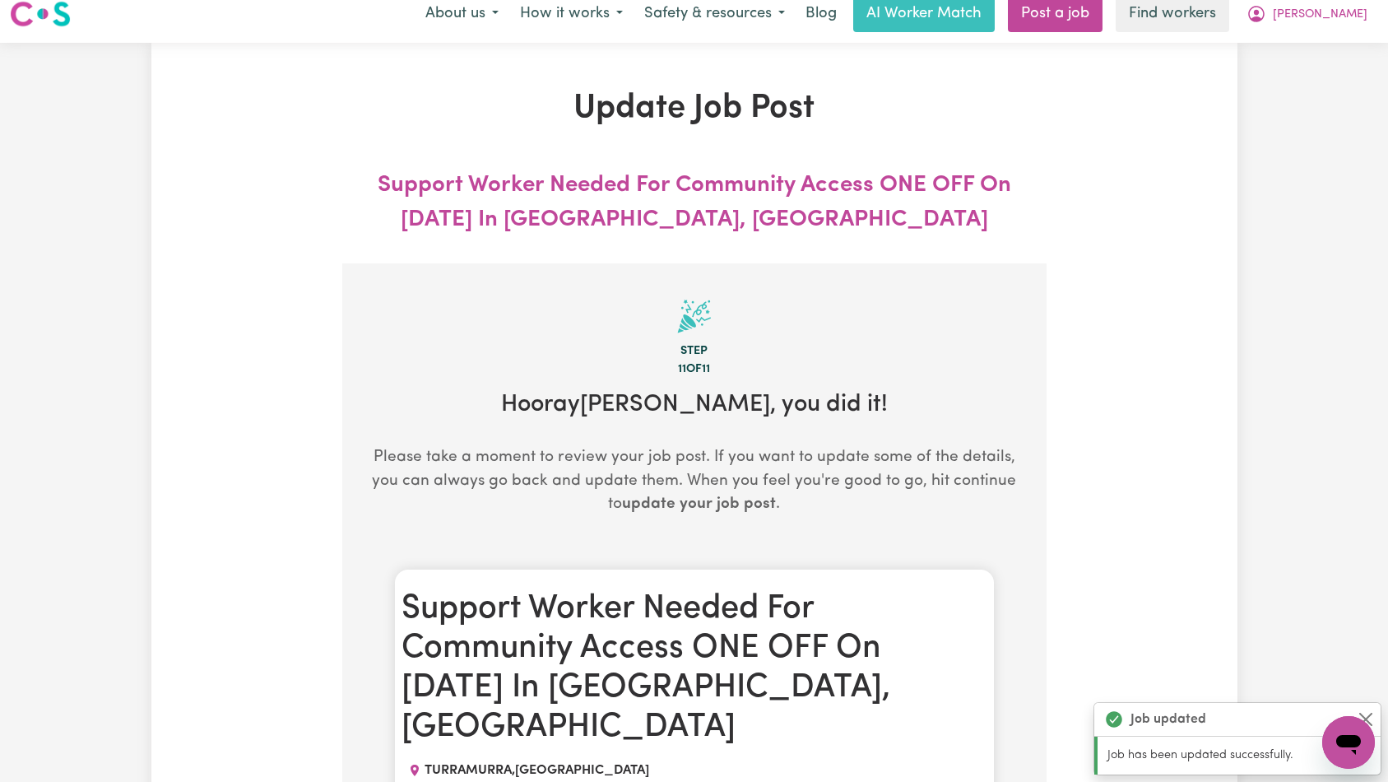
scroll to position [0, 0]
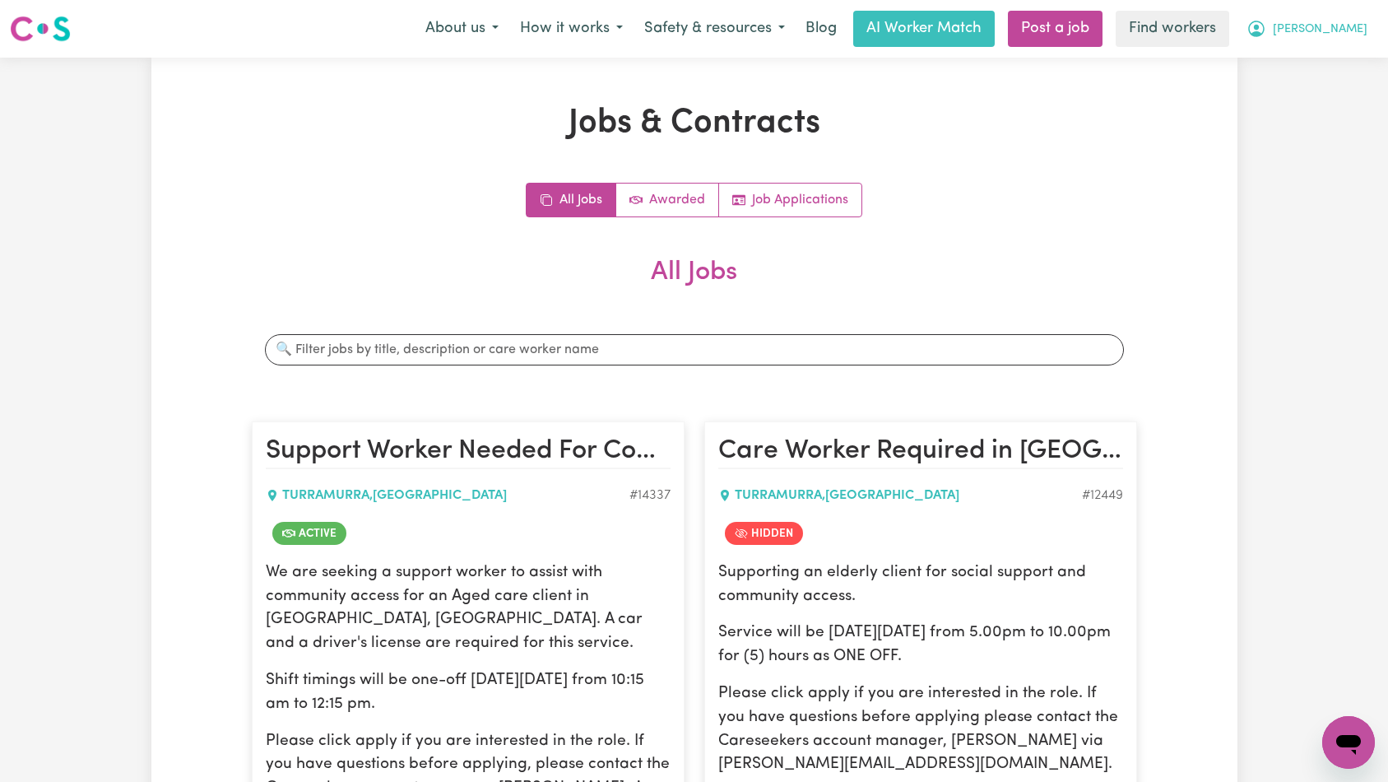
click at [1342, 37] on span "[PERSON_NAME]" at bounding box center [1320, 30] width 95 height 18
click at [1324, 87] on link "Logout" at bounding box center [1312, 94] width 130 height 31
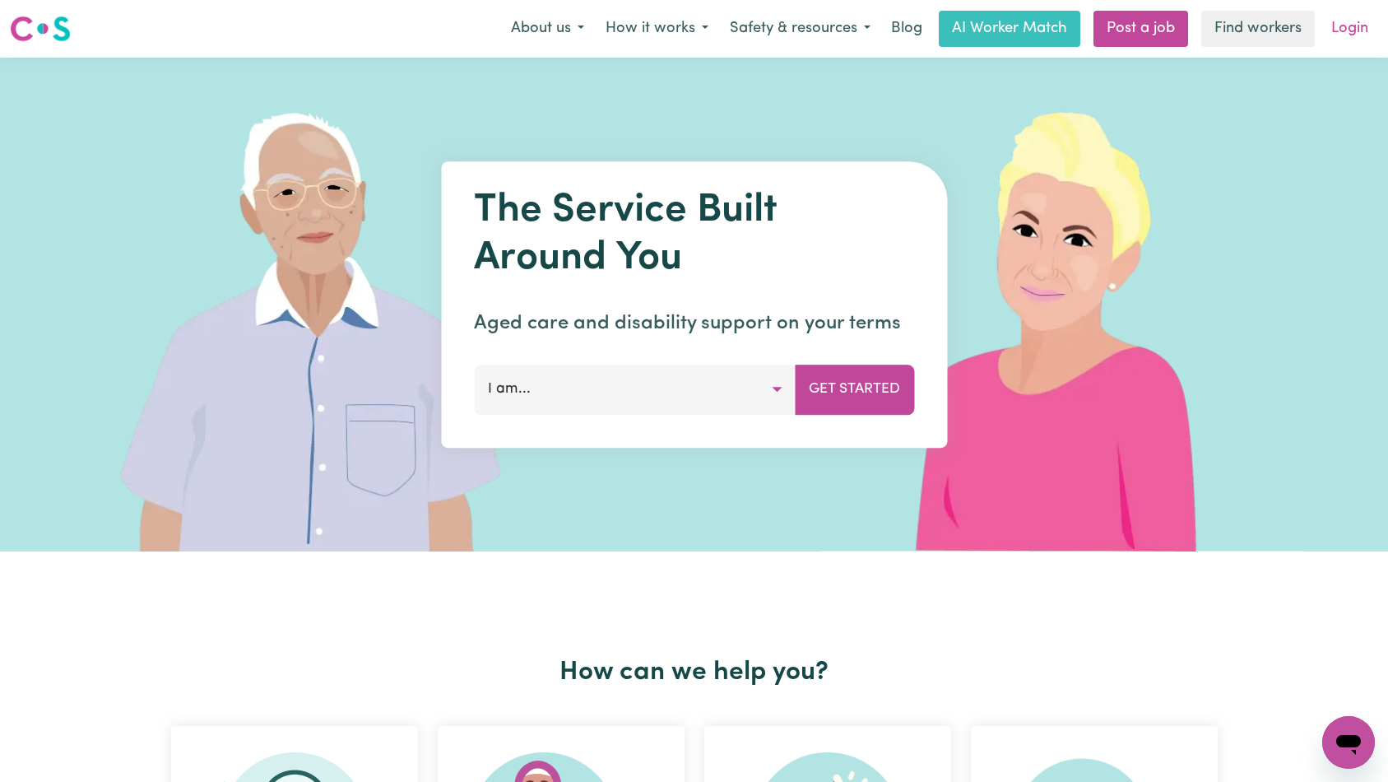
click at [1353, 32] on link "Login" at bounding box center [1349, 29] width 57 height 36
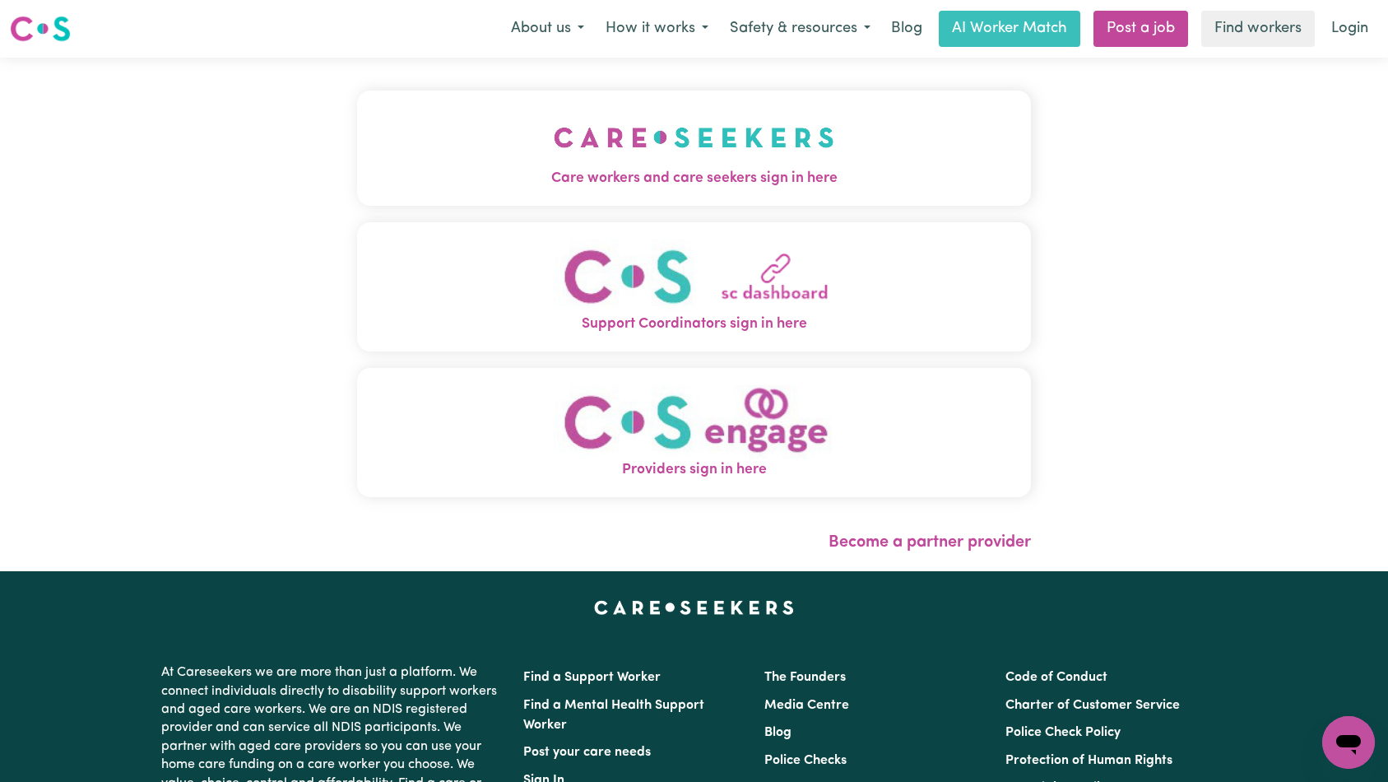
click at [357, 112] on button "Care workers and care seekers sign in here" at bounding box center [694, 148] width 675 height 115
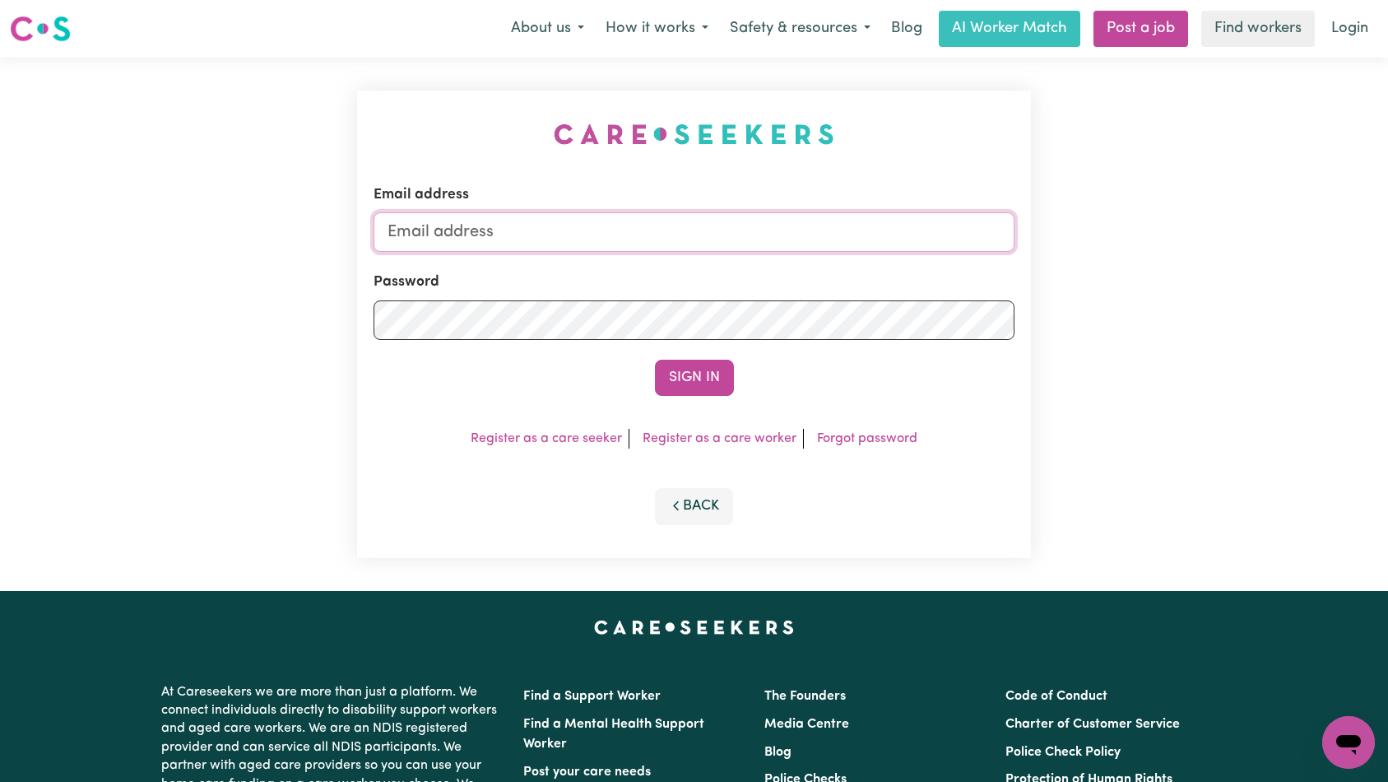
click at [717, 247] on input "Email address" at bounding box center [695, 231] width 642 height 39
type input "[EMAIL_ADDRESS][DOMAIN_NAME]"
click at [705, 362] on button "Sign In" at bounding box center [694, 378] width 79 height 36
